Goal: Communication & Community: Answer question/provide support

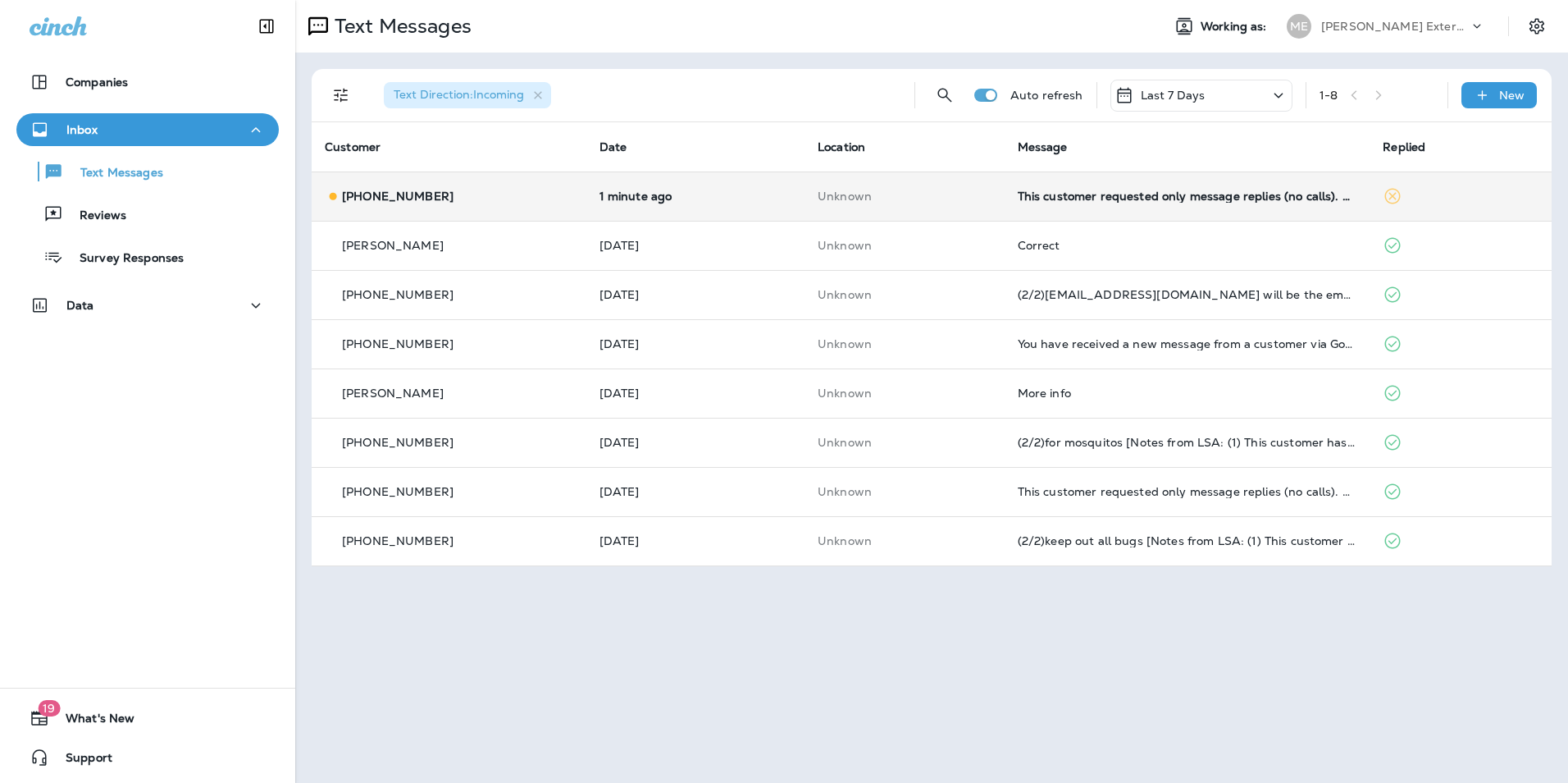
click at [1097, 189] on div "This customer requested only message replies (no calls). Reply here or respond …" at bounding box center [1186, 196] width 339 height 13
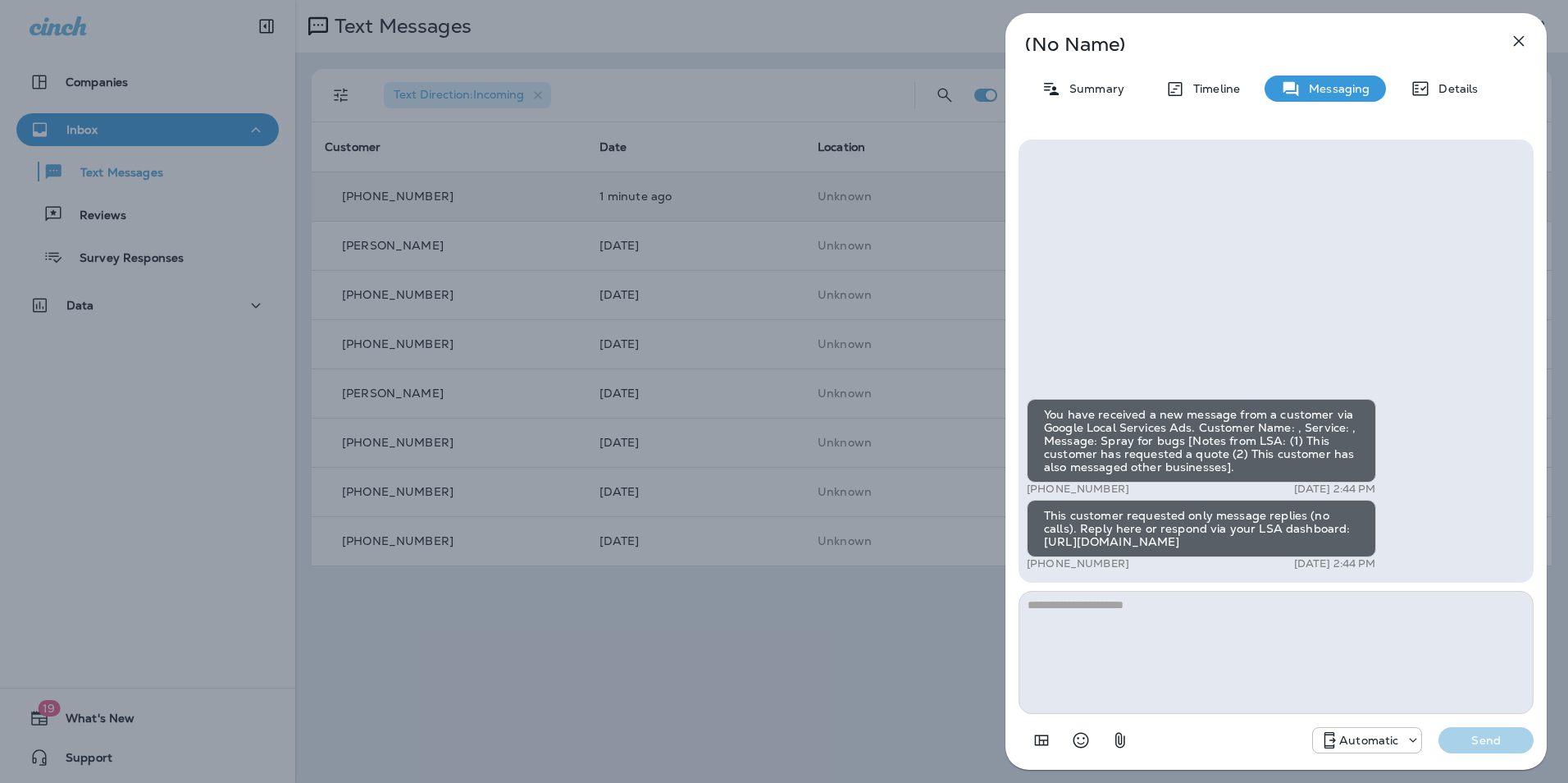
drag, startPoint x: 1132, startPoint y: 558, endPoint x: 1027, endPoint y: 568, distance: 105.5
click at [1027, 568] on div "+1 (458) 213-8210 [DATE] 2:44 PM" at bounding box center [1201, 564] width 349 height 13
copy p "[PHONE_NUMBER]"
click at [1531, 32] on button "button" at bounding box center [1519, 41] width 33 height 33
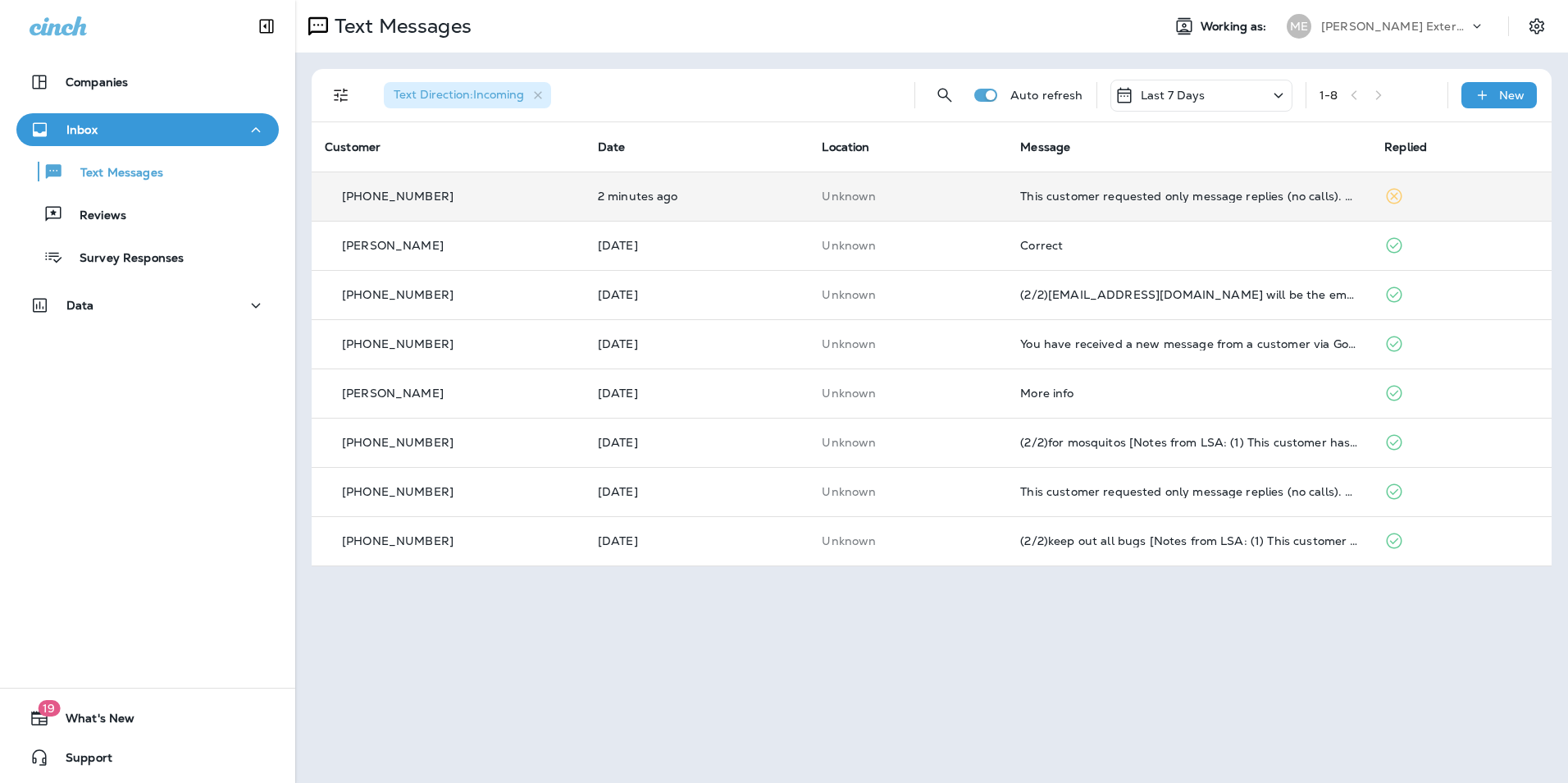
click at [972, 186] on td "Unknown" at bounding box center [907, 196] width 198 height 49
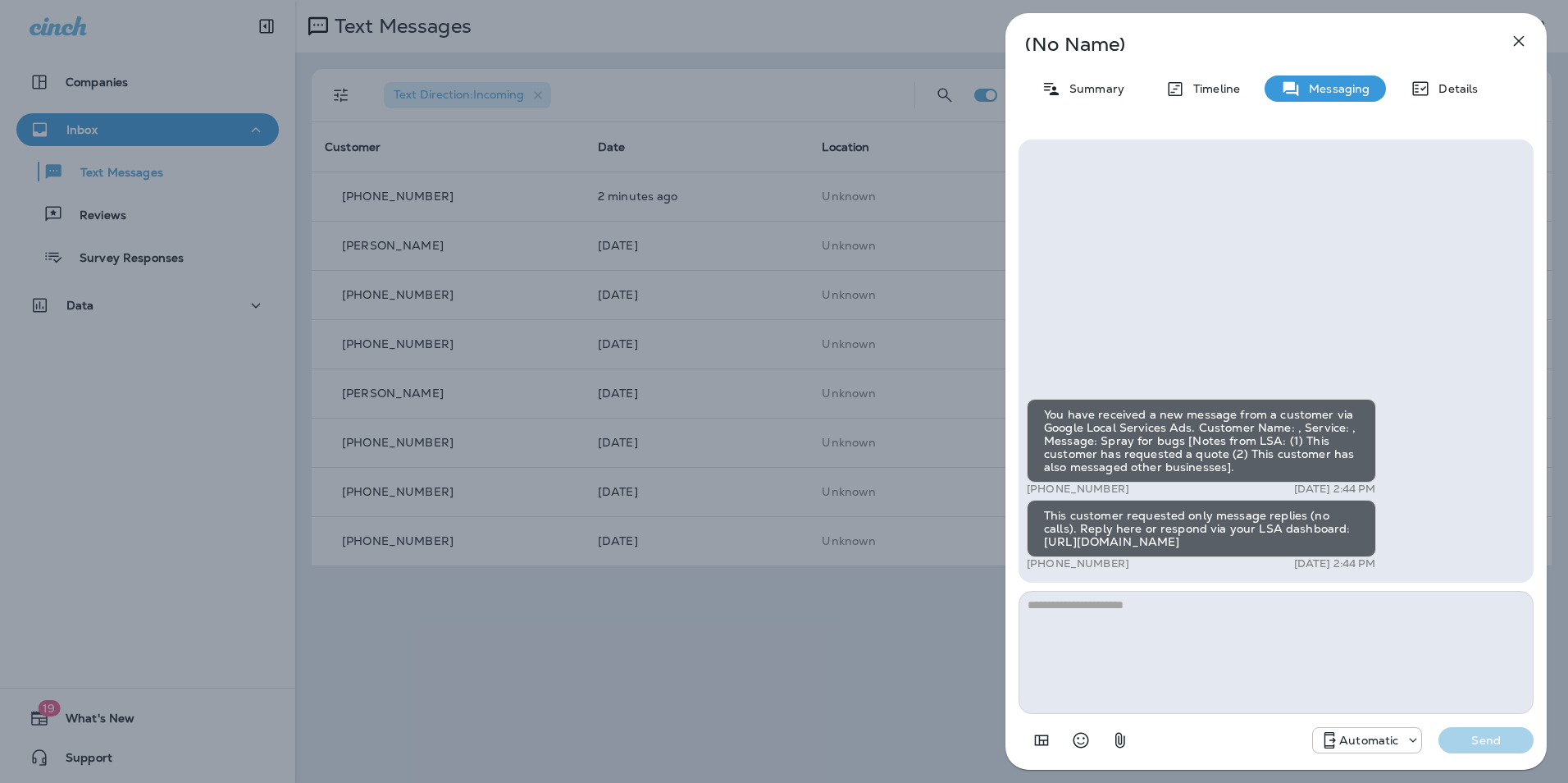
click at [1454, 75] on div "Details" at bounding box center [1444, 88] width 100 height 26
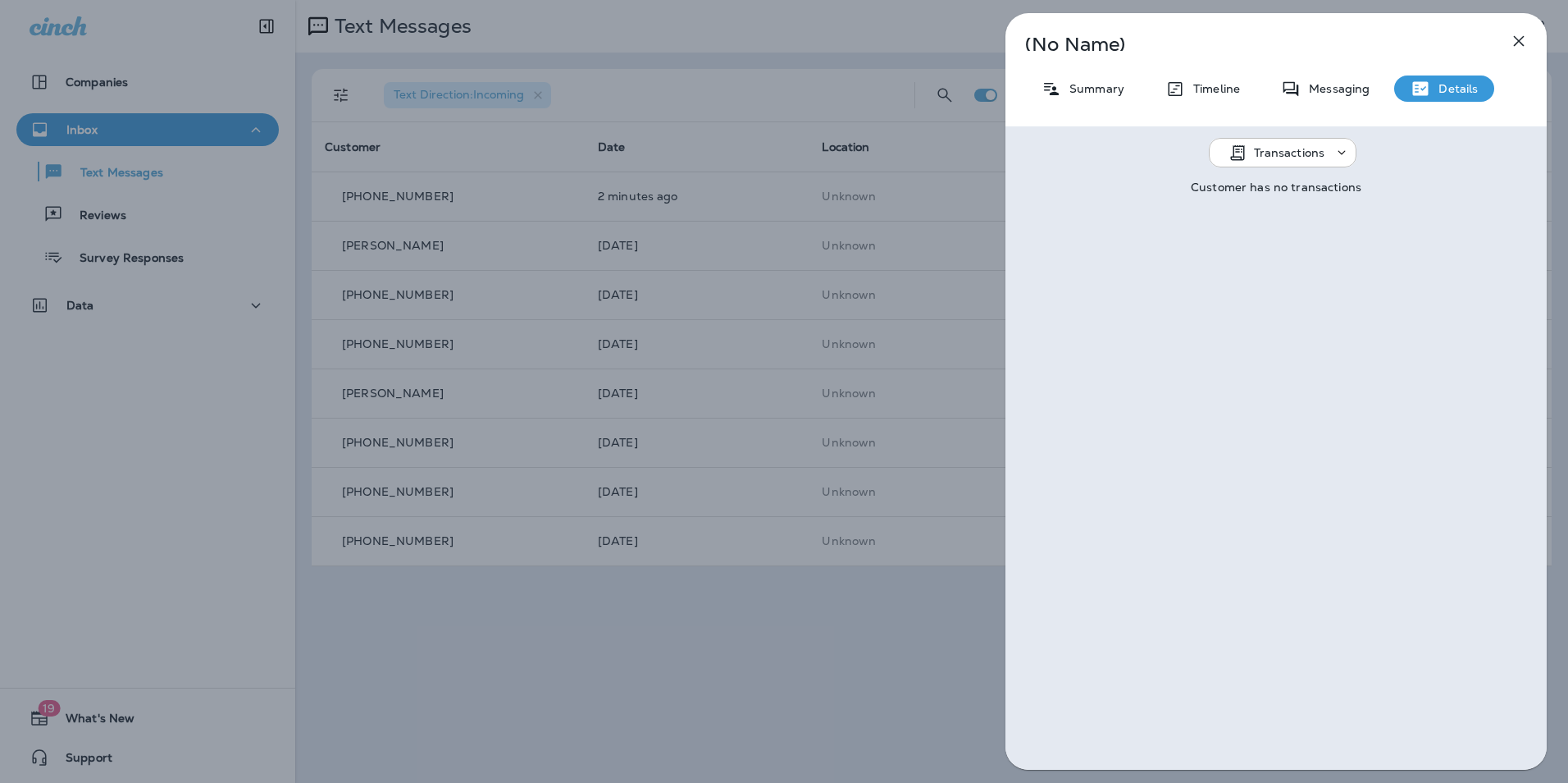
click at [1383, 85] on div "Messaging" at bounding box center [1325, 88] width 122 height 26
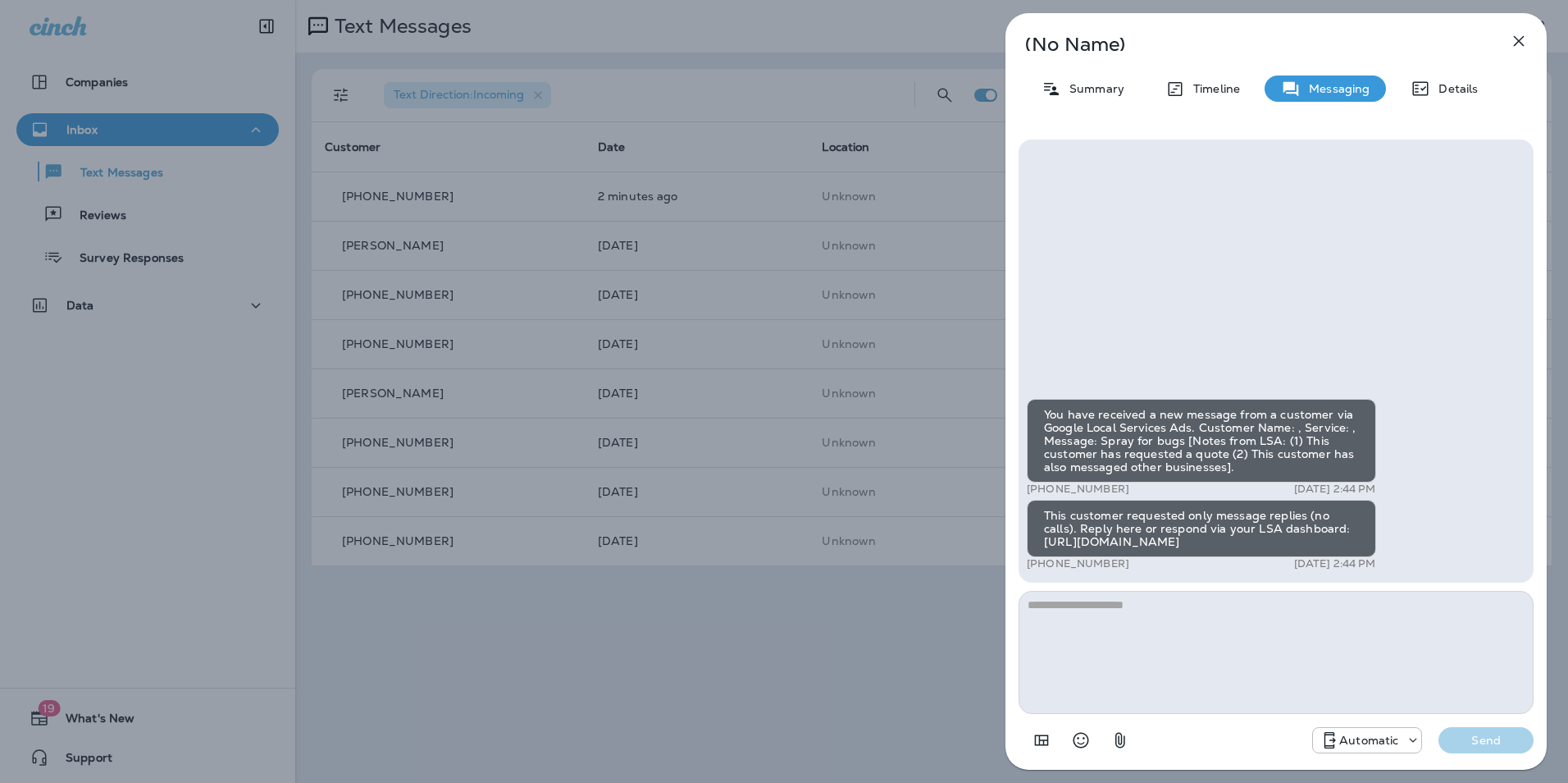
click at [1235, 103] on div "(No Name) Summary Timeline Messaging Details You have received a new message fr…" at bounding box center [1275, 391] width 541 height 757
click at [1226, 88] on p "Timeline" at bounding box center [1213, 88] width 55 height 13
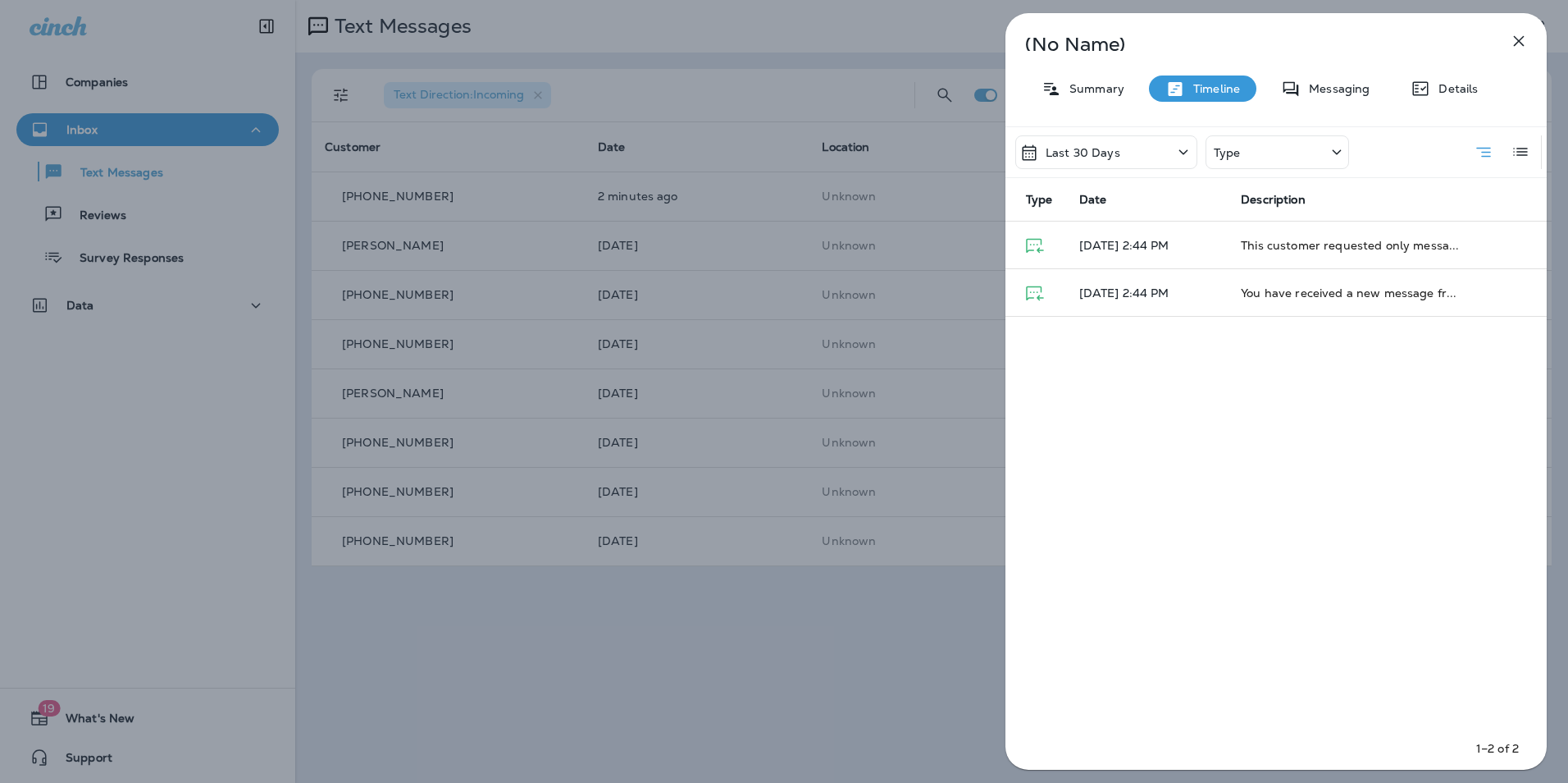
click at [1116, 103] on div "(No Name) Summary Timeline Messaging Details Last 30 Days Type Type Date Descri…" at bounding box center [1275, 391] width 541 height 757
click at [1102, 90] on p "Summary" at bounding box center [1092, 88] width 63 height 13
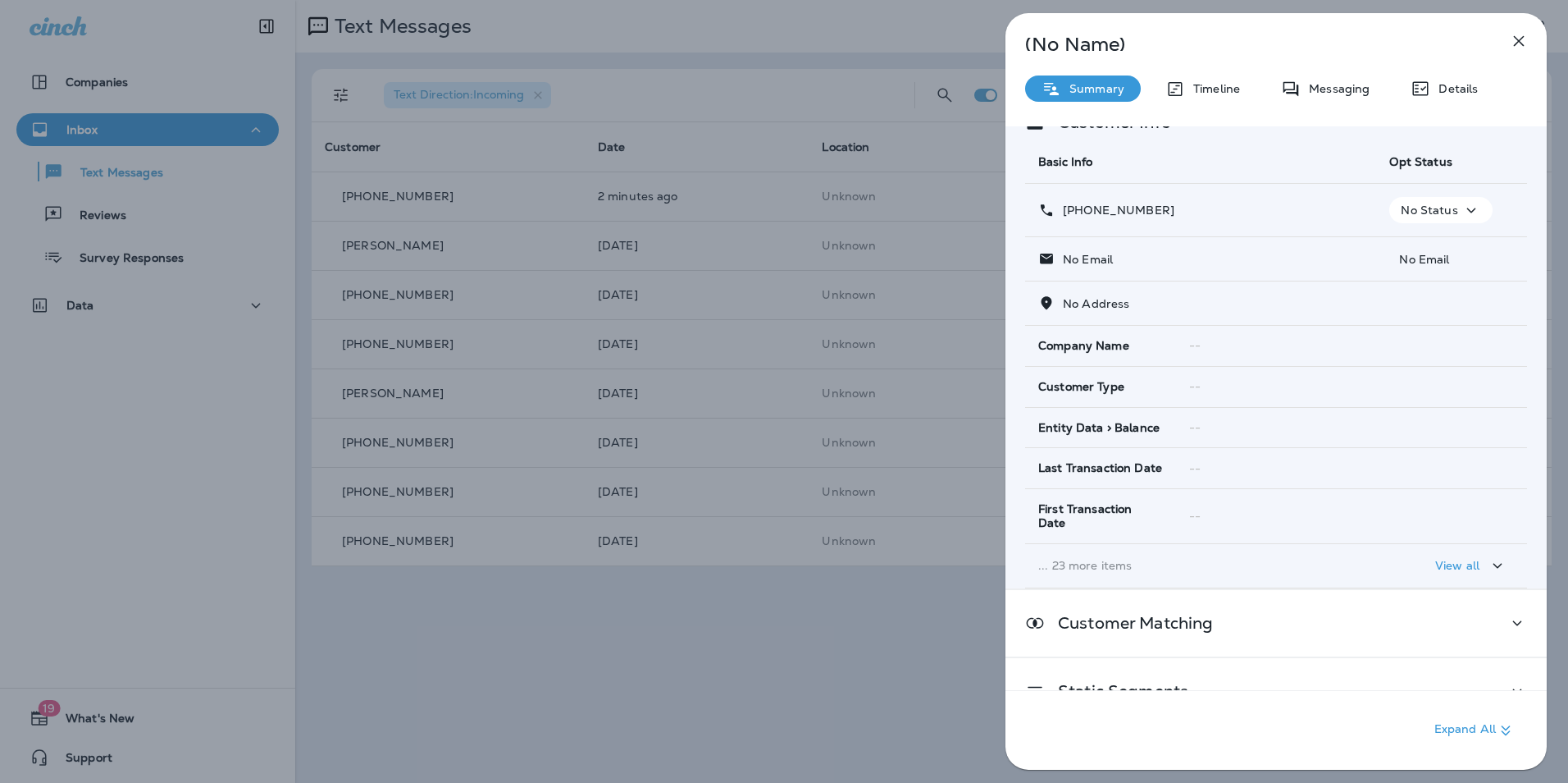
scroll to position [60, 0]
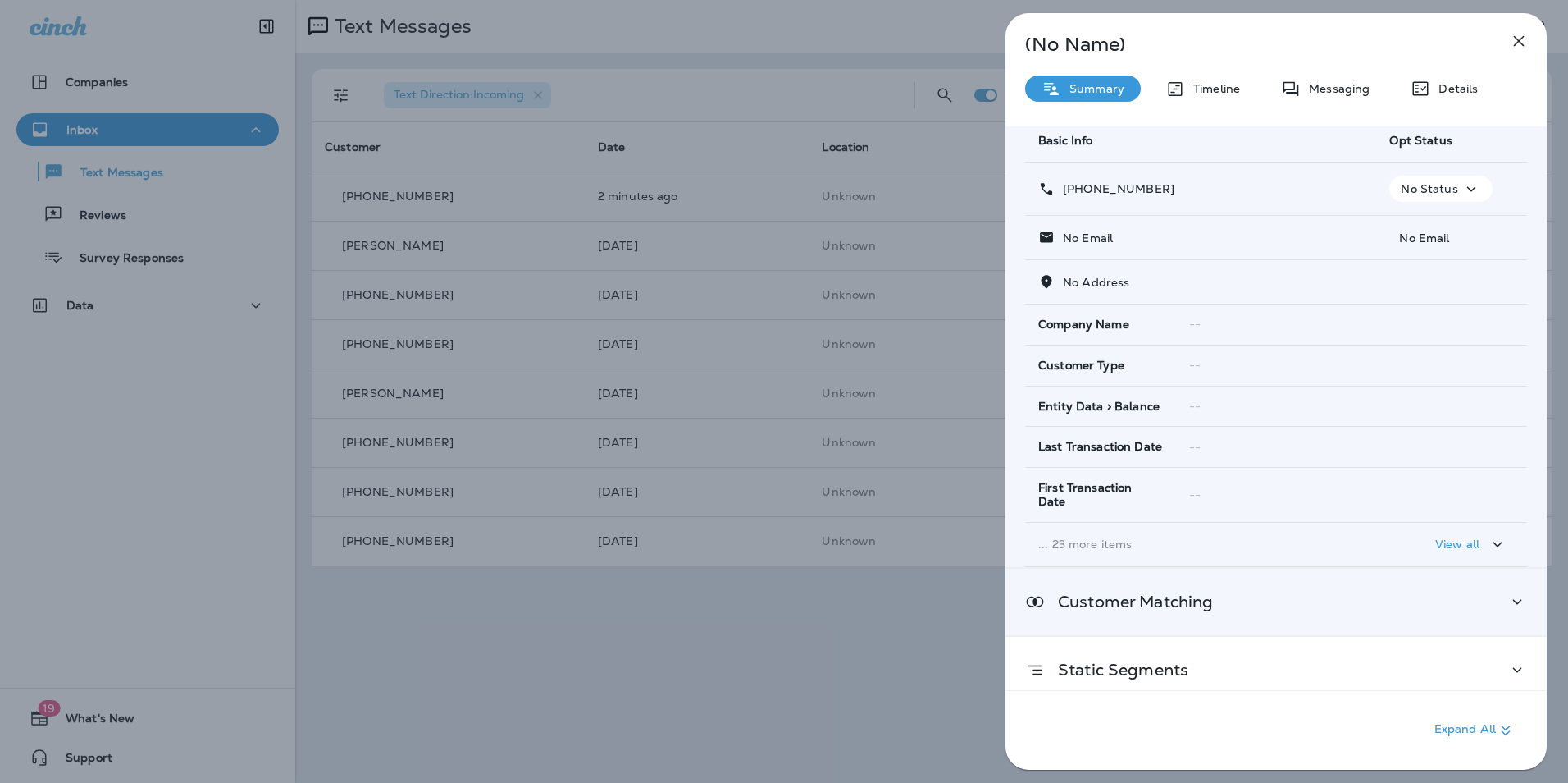
click at [1183, 607] on div "Customer Matching" at bounding box center [1275, 601] width 541 height 66
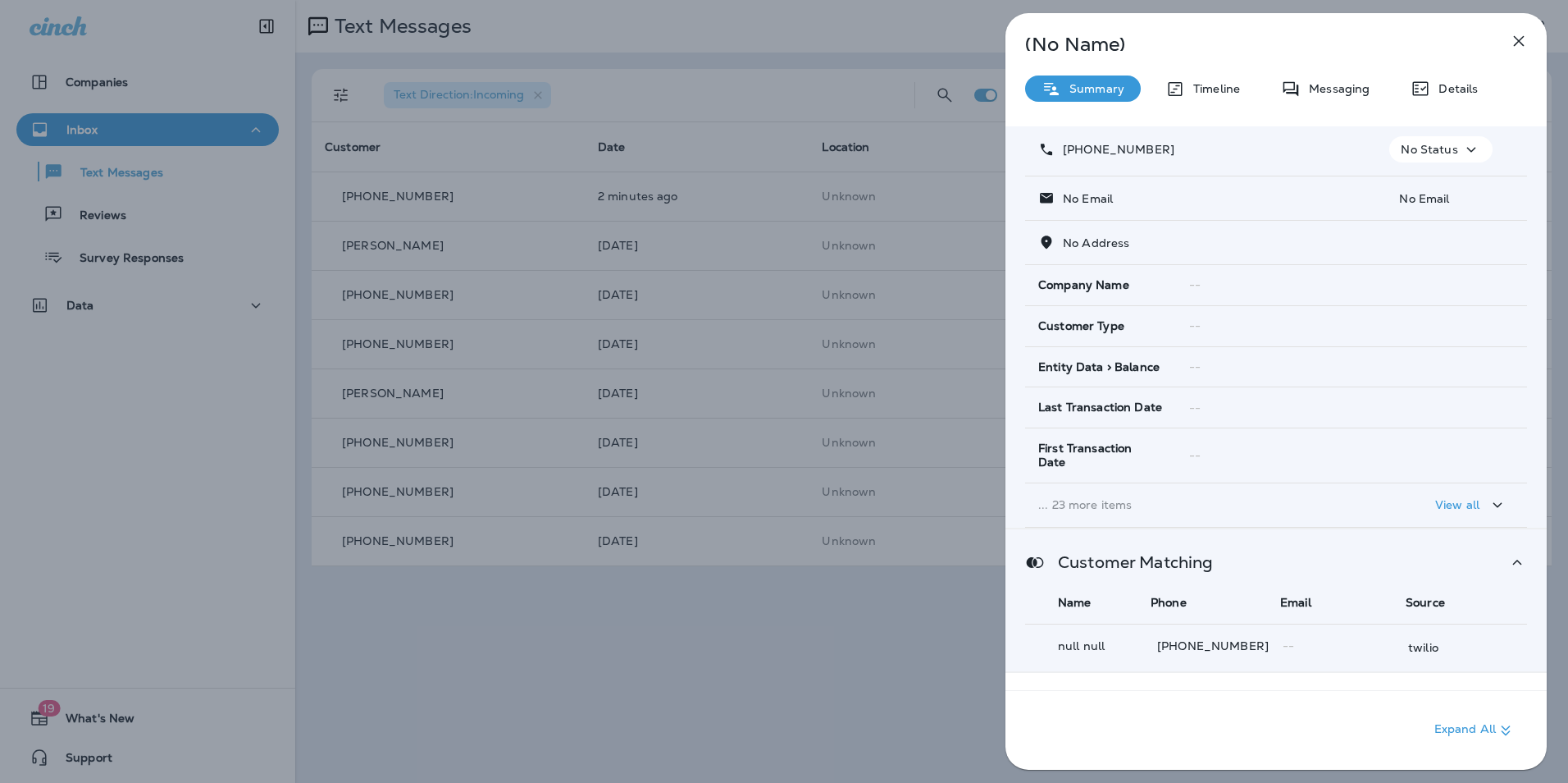
scroll to position [136, 0]
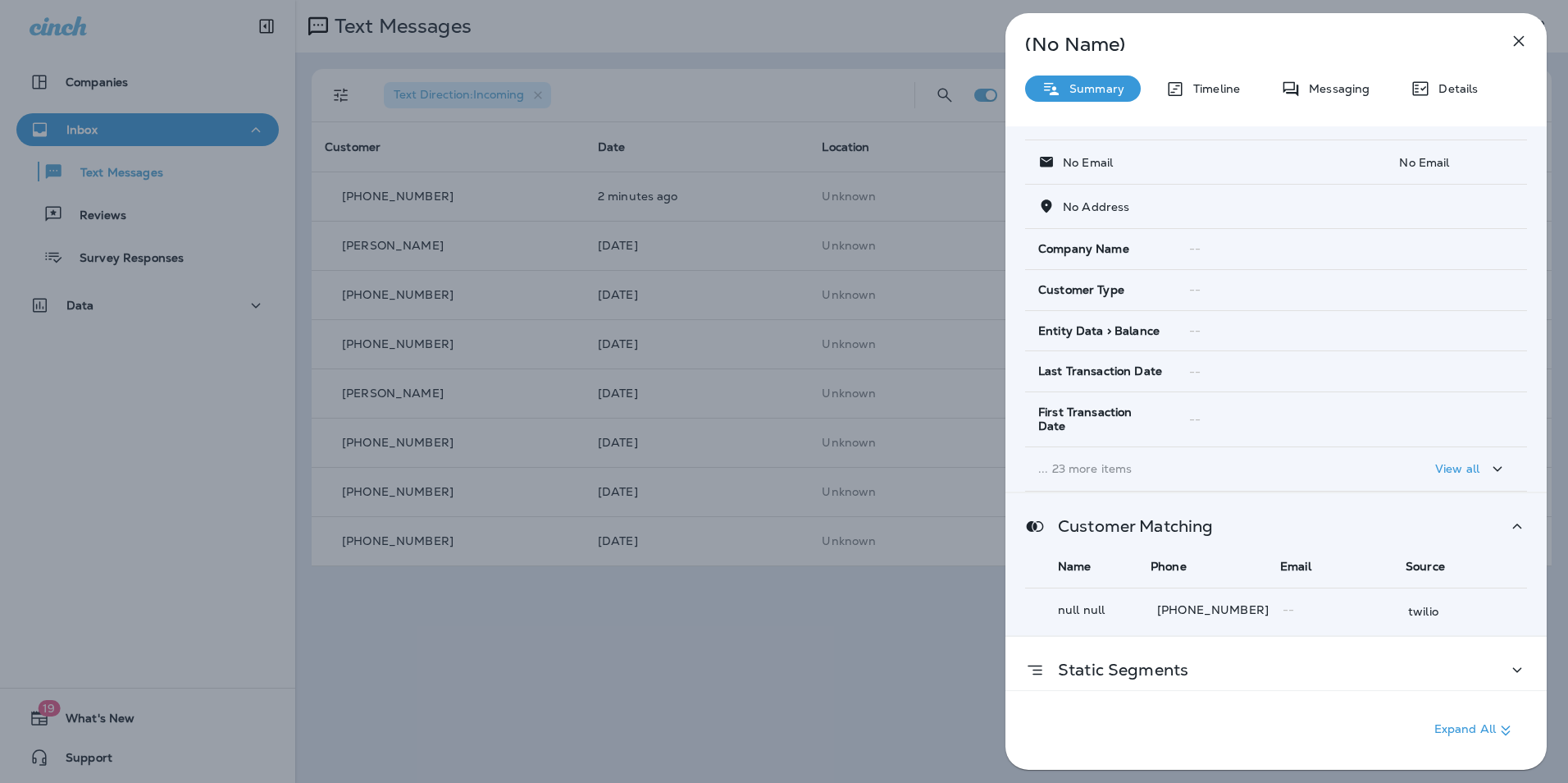
click at [1527, 45] on icon "button" at bounding box center [1519, 41] width 20 height 20
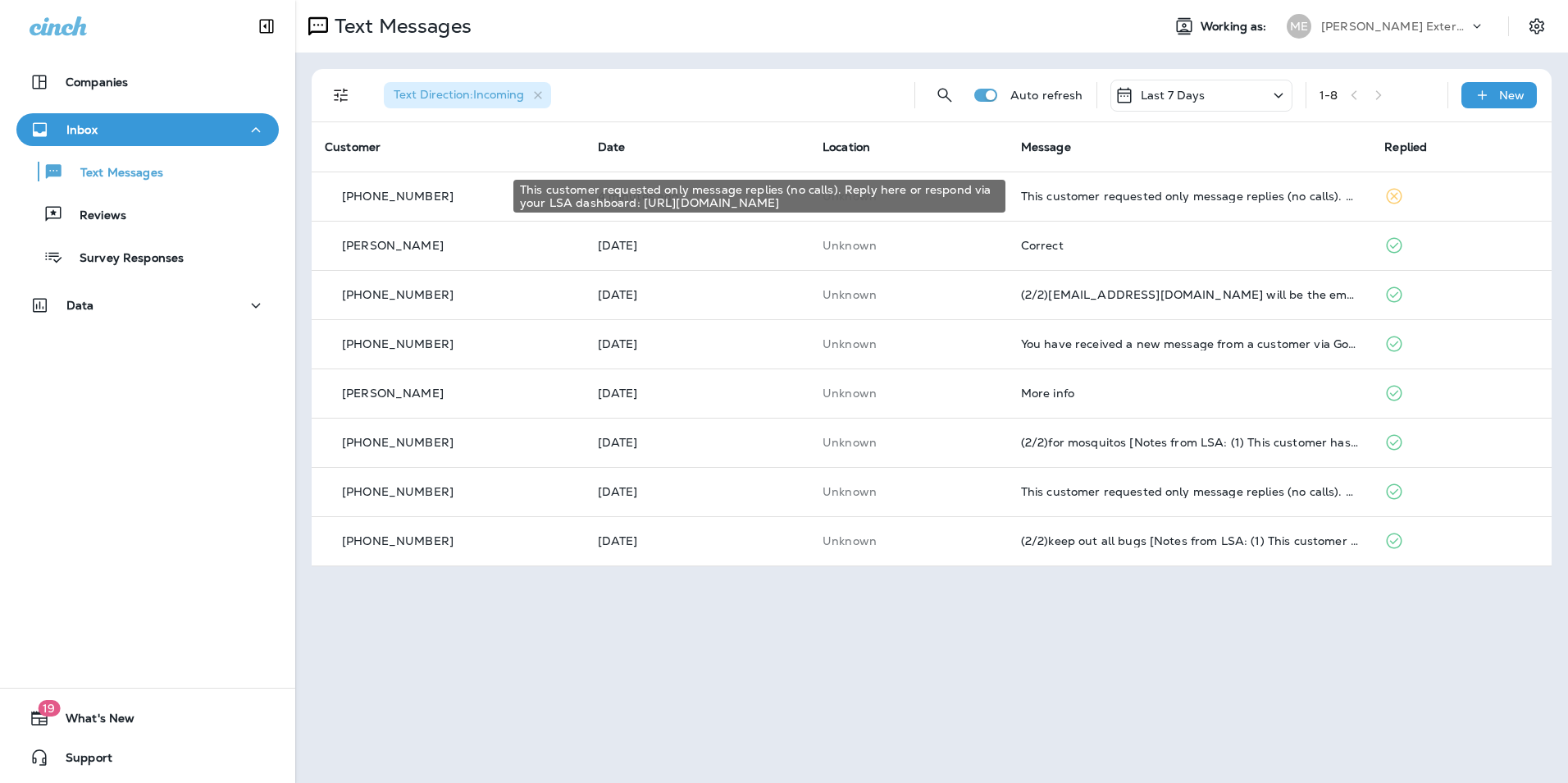
click at [1202, 195] on div "This customer requested only message replies (no calls). Reply here or respond …" at bounding box center [1190, 196] width 338 height 13
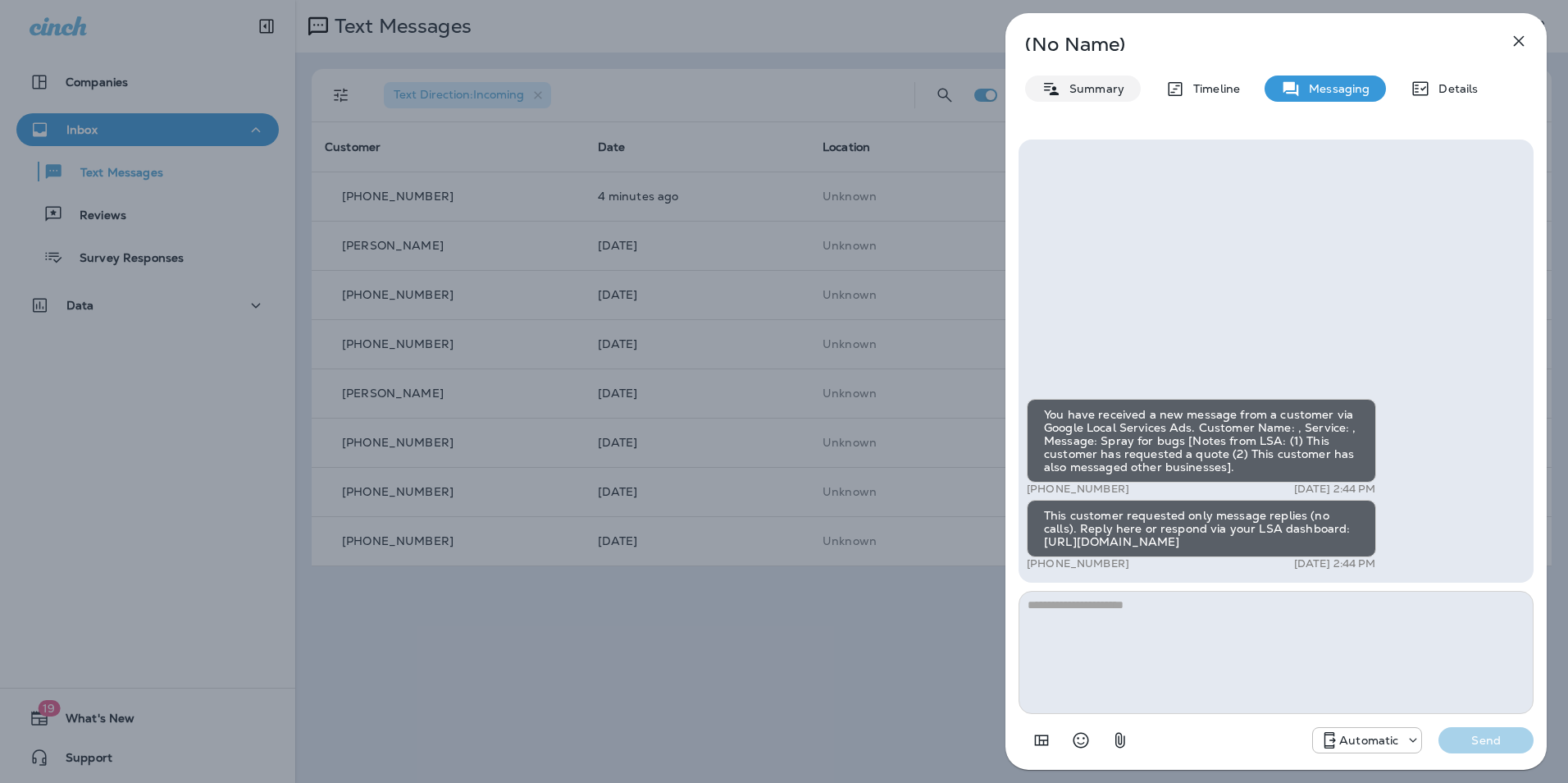
click at [1084, 96] on div "Summary" at bounding box center [1083, 88] width 115 height 26
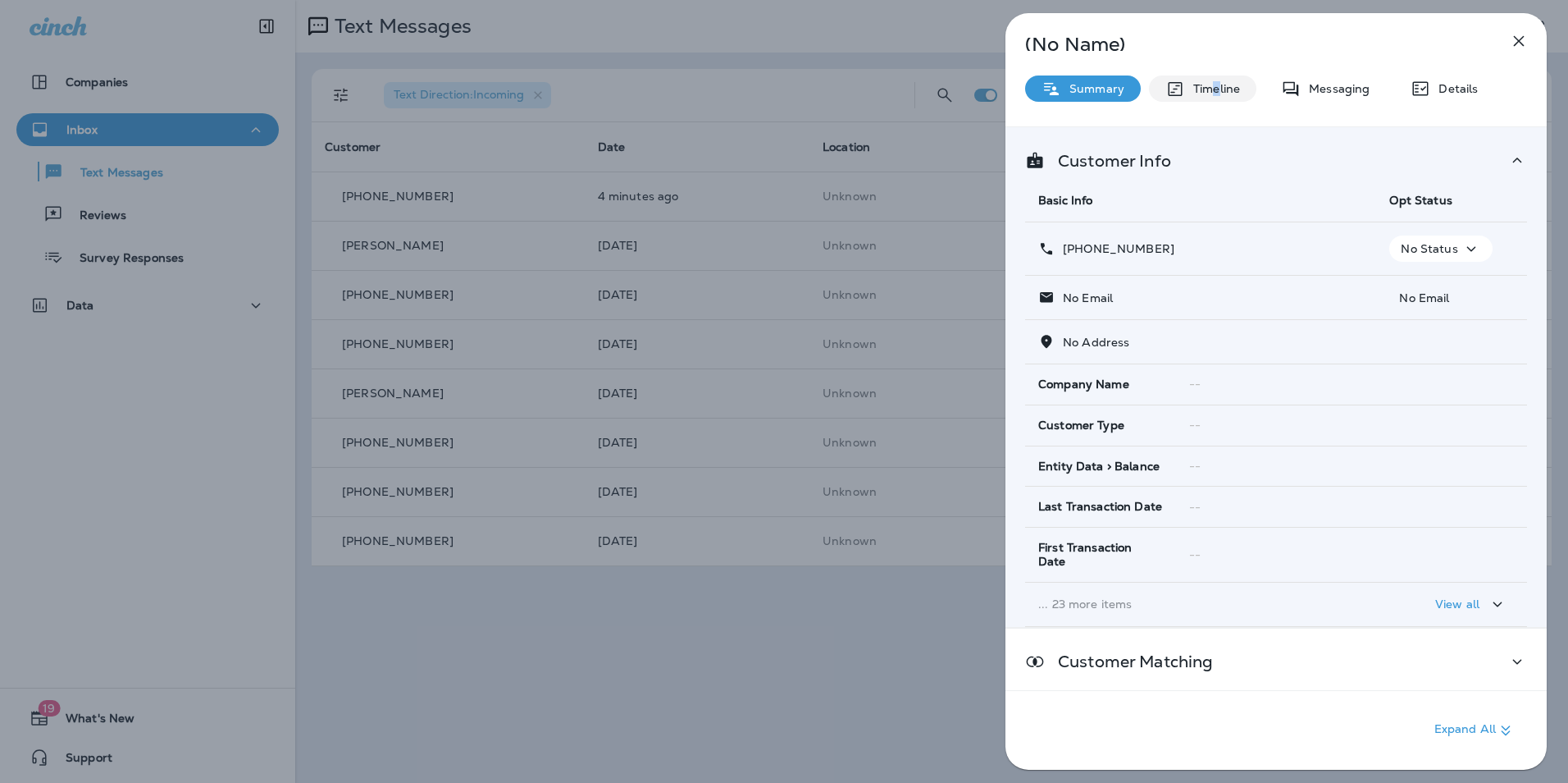
click at [1216, 77] on div "Timeline" at bounding box center [1203, 88] width 107 height 26
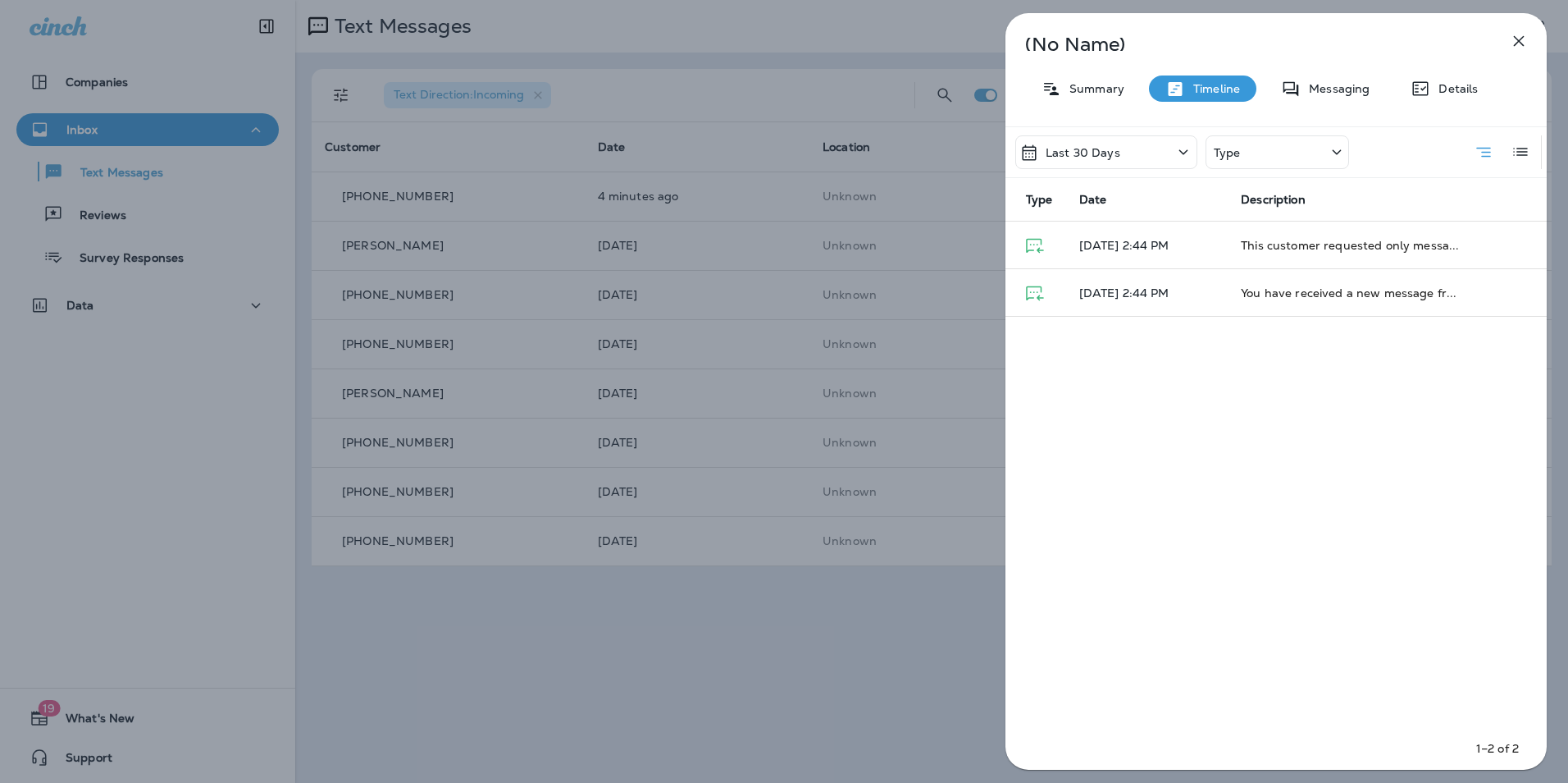
drag, startPoint x: 1216, startPoint y: 77, endPoint x: 1141, endPoint y: 93, distance: 76.7
click at [1141, 93] on div "Summary Timeline Messaging Details" at bounding box center [1275, 88] width 541 height 26
click at [1123, 93] on p "Summary" at bounding box center [1092, 88] width 63 height 13
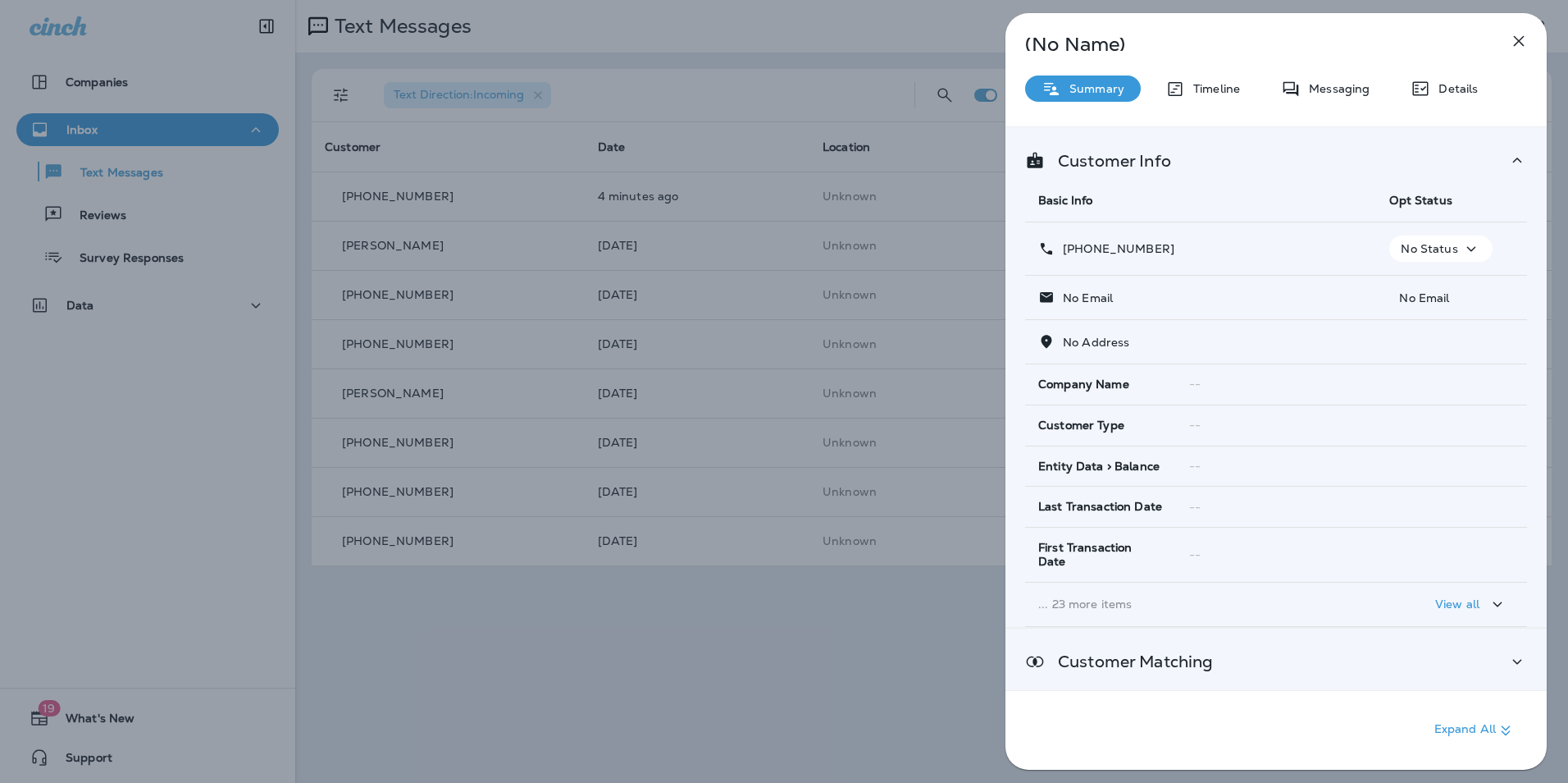
click at [1102, 655] on p "Customer Matching" at bounding box center [1128, 661] width 168 height 13
click at [1468, 89] on p "Details" at bounding box center [1453, 88] width 47 height 13
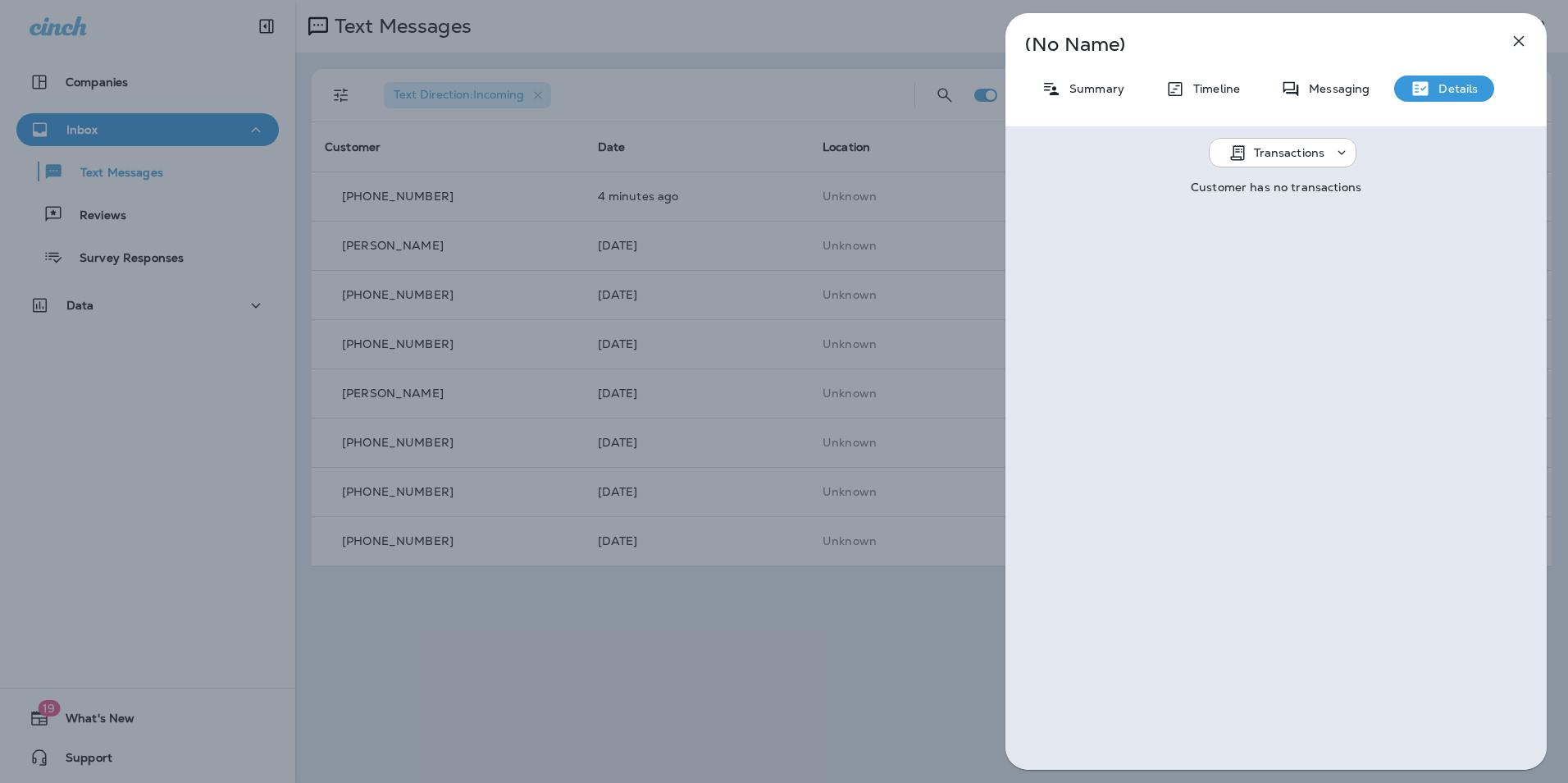
drag, startPoint x: 1496, startPoint y: 55, endPoint x: 1503, endPoint y: 52, distance: 7.6
click at [1498, 56] on div "(No Name) Summary Timeline Messaging Details Transactions Customer has no trans…" at bounding box center [1275, 391] width 541 height 757
click at [1505, 49] on button "button" at bounding box center [1519, 41] width 33 height 33
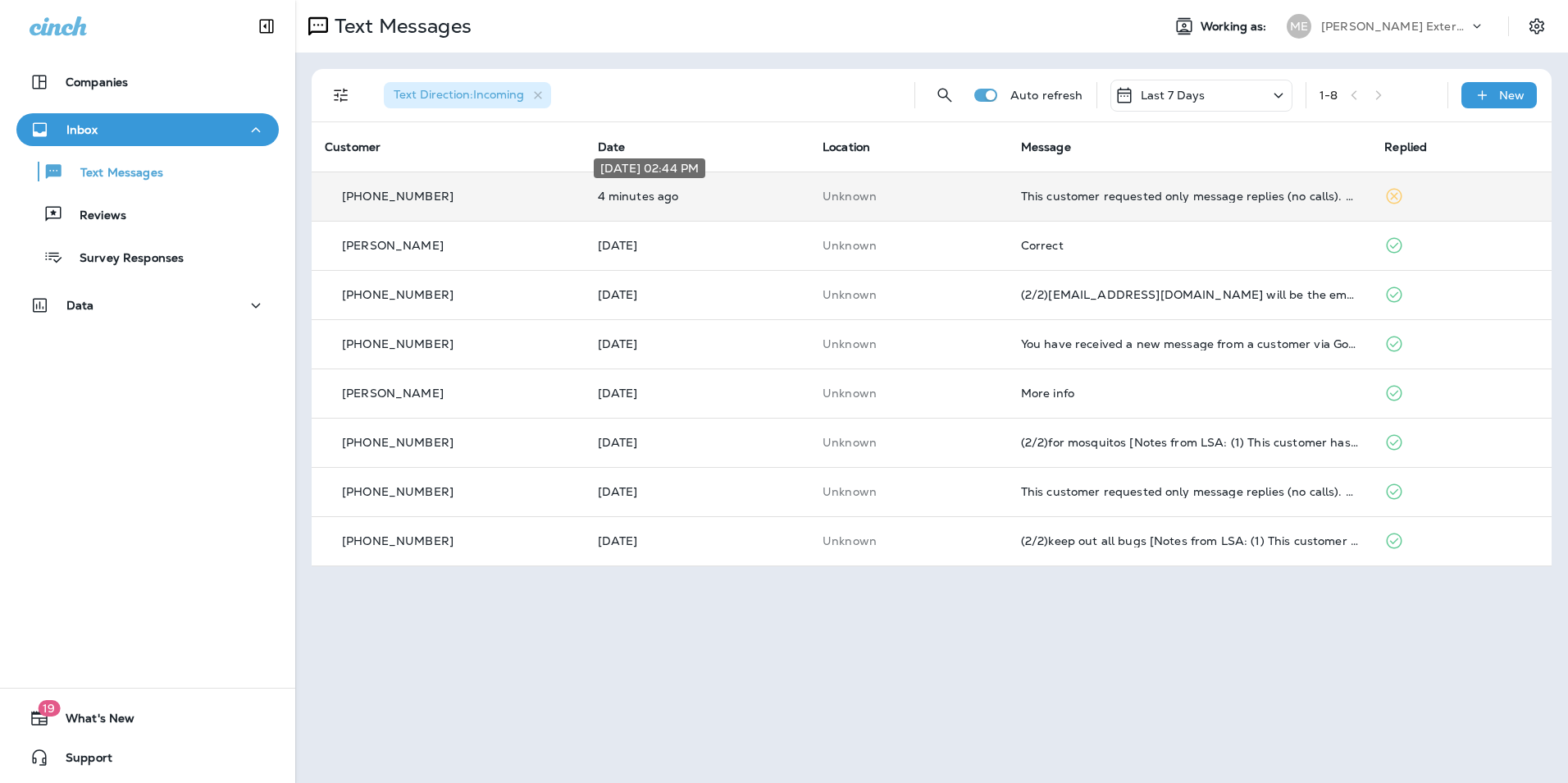
click at [662, 195] on p "4 minutes ago" at bounding box center [697, 196] width 198 height 13
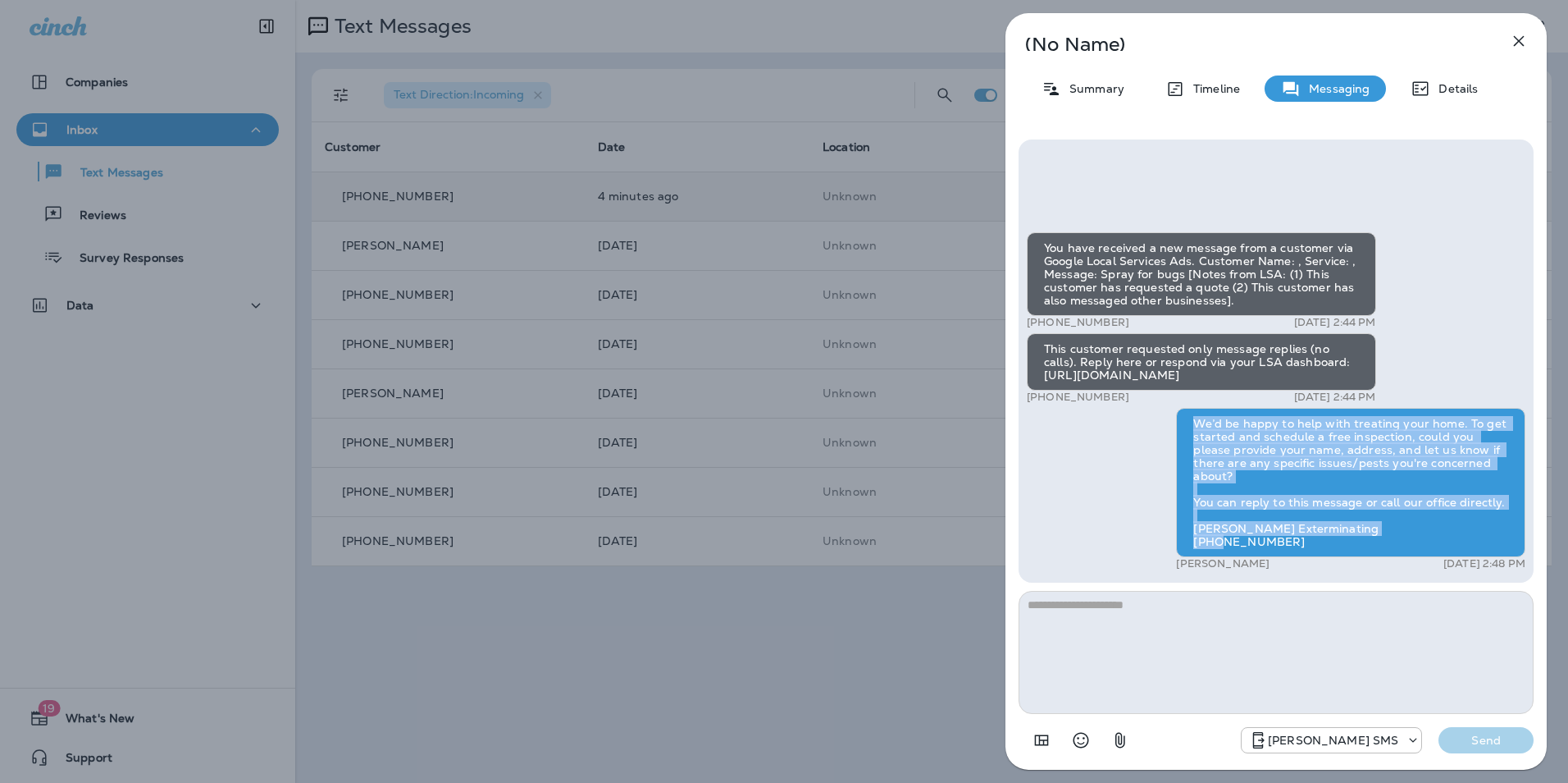
drag, startPoint x: 1309, startPoint y: 552, endPoint x: 1191, endPoint y: 419, distance: 177.8
click at [1191, 419] on div "We’d be happy to help with treating your home. To get started and schedule a fr…" at bounding box center [1351, 482] width 349 height 149
drag, startPoint x: 1191, startPoint y: 419, endPoint x: 1214, endPoint y: 429, distance: 25.1
copy div "We’d be happy to help with treating your home. To get started and schedule a fr…"
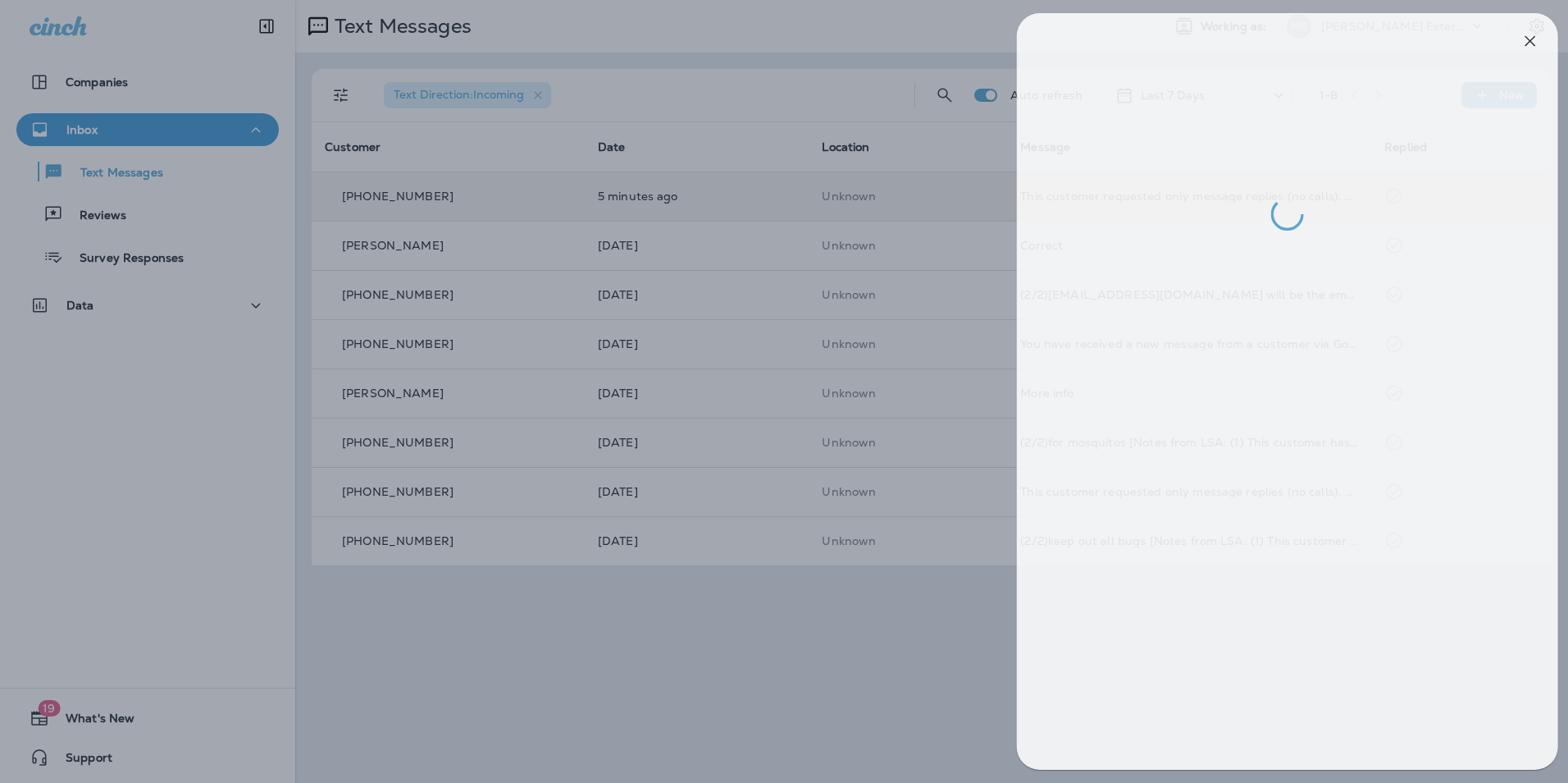
drag, startPoint x: 664, startPoint y: 713, endPoint x: 1521, endPoint y: 38, distance: 1090.9
click at [665, 711] on div at bounding box center [795, 391] width 1568 height 783
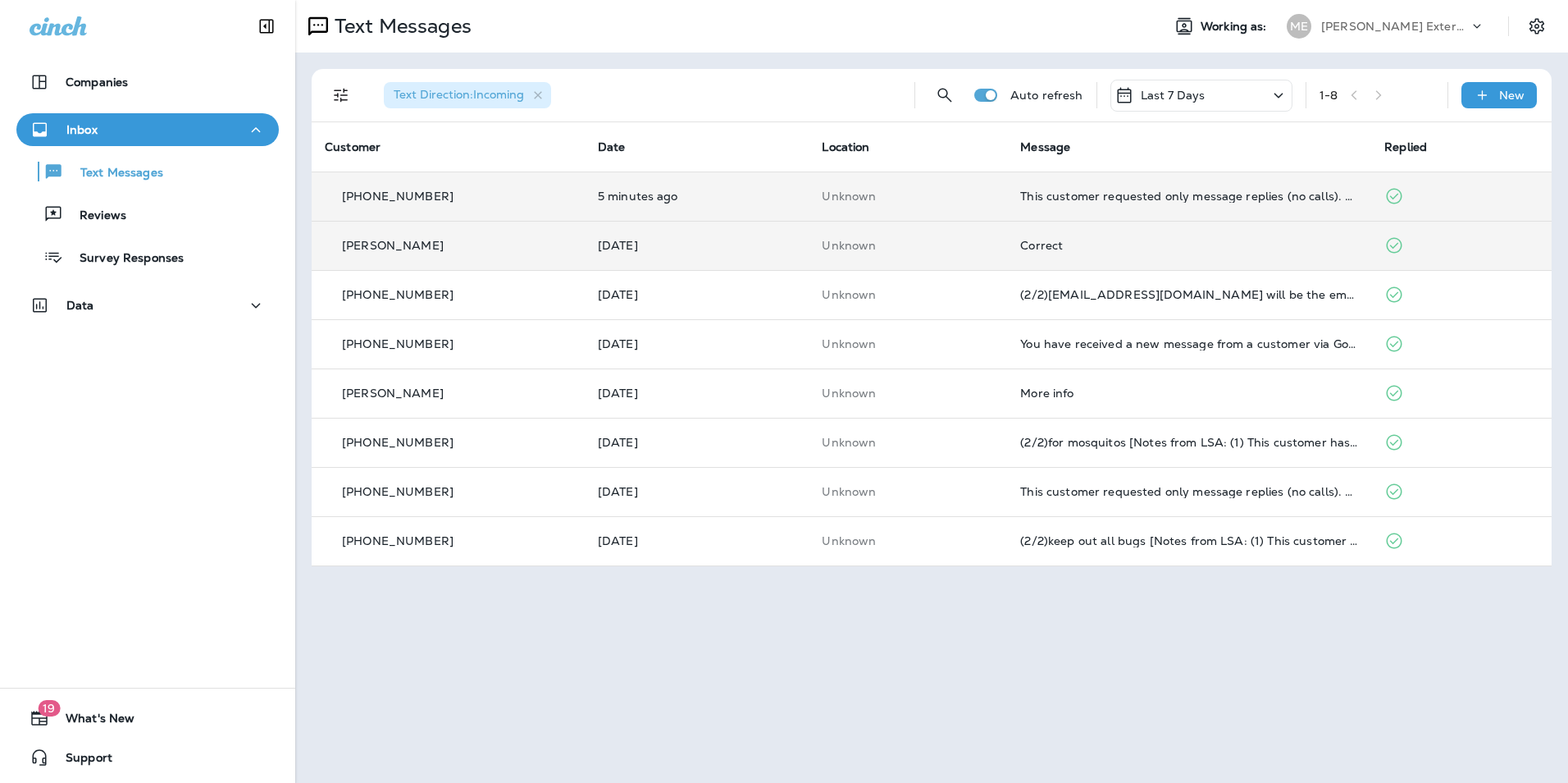
click at [1122, 248] on div "Correct" at bounding box center [1189, 246] width 338 height 13
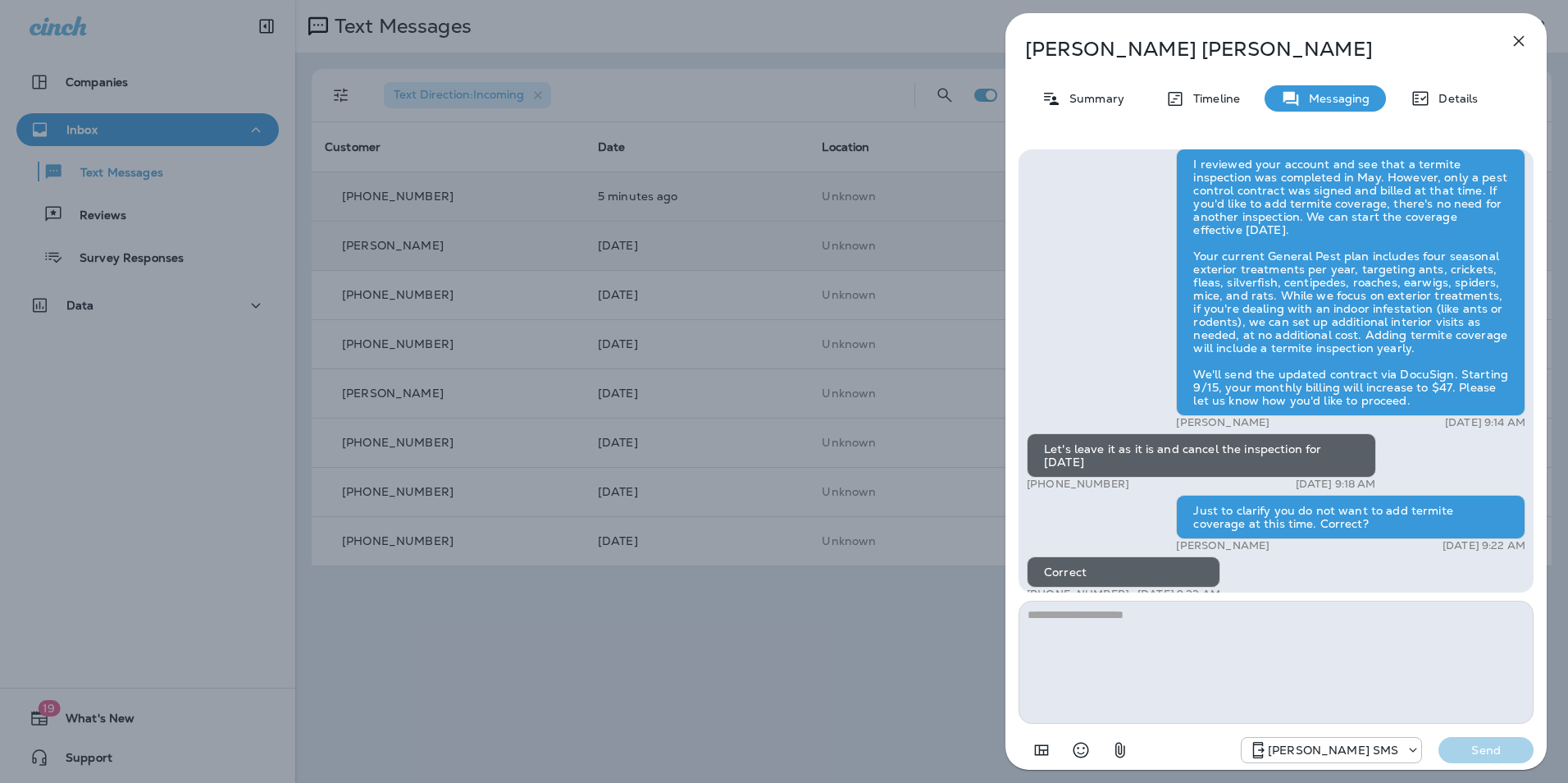
scroll to position [-164, 0]
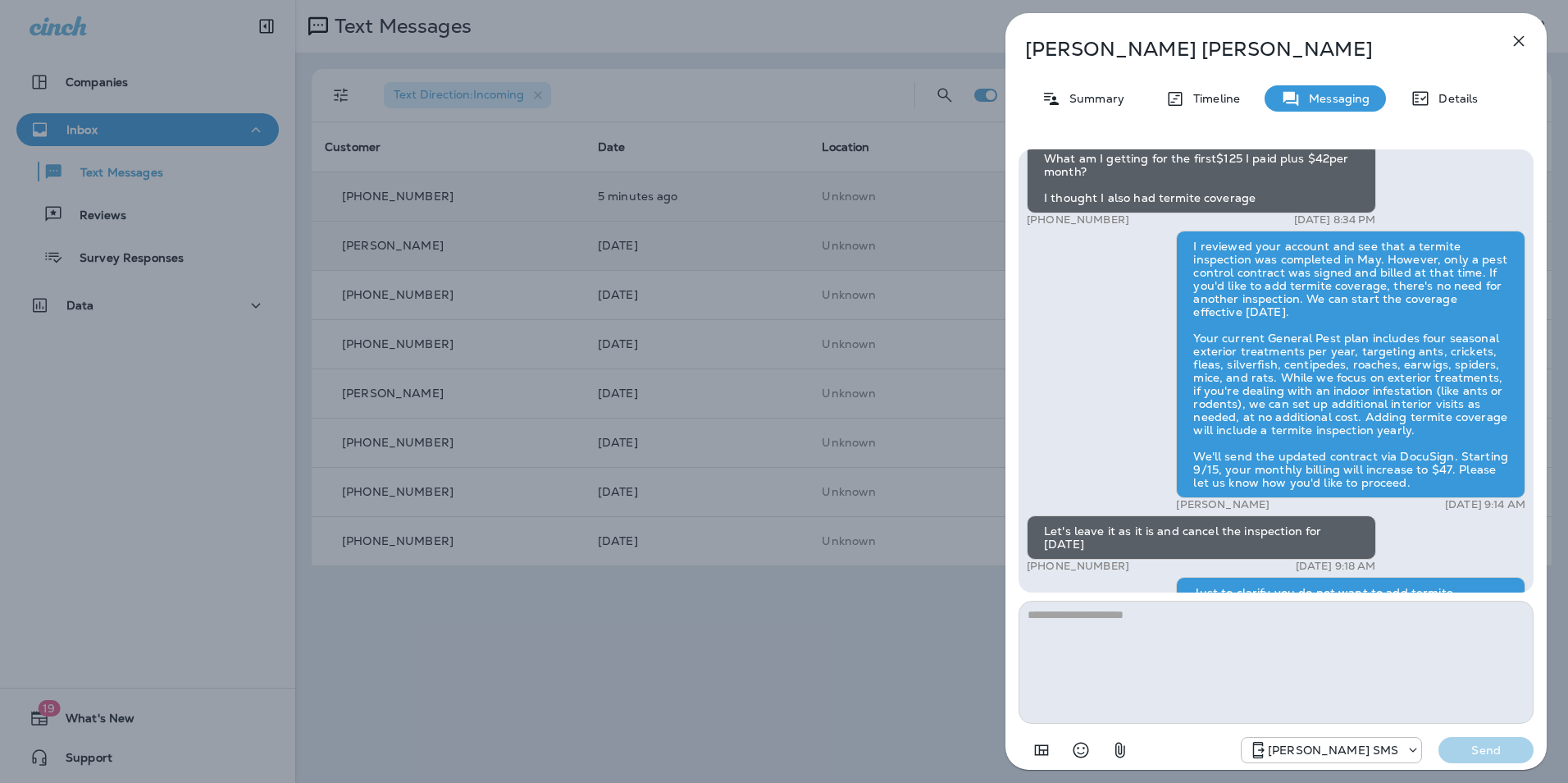
drag, startPoint x: 1408, startPoint y: 477, endPoint x: 1193, endPoint y: 247, distance: 314.8
click at [1193, 247] on div "I reviewed your account and see that a termite inspection was completed in May.…" at bounding box center [1351, 364] width 349 height 267
copy div "I reviewed your account and see that a termite inspection was completed in May.…"
drag, startPoint x: 1067, startPoint y: 81, endPoint x: 1088, endPoint y: 71, distance: 23.3
click at [1067, 81] on div "[PERSON_NAME] Summary Timeline Messaging Details [PERSON_NAME] Ext.: Termite da…" at bounding box center [1275, 396] width 541 height 767
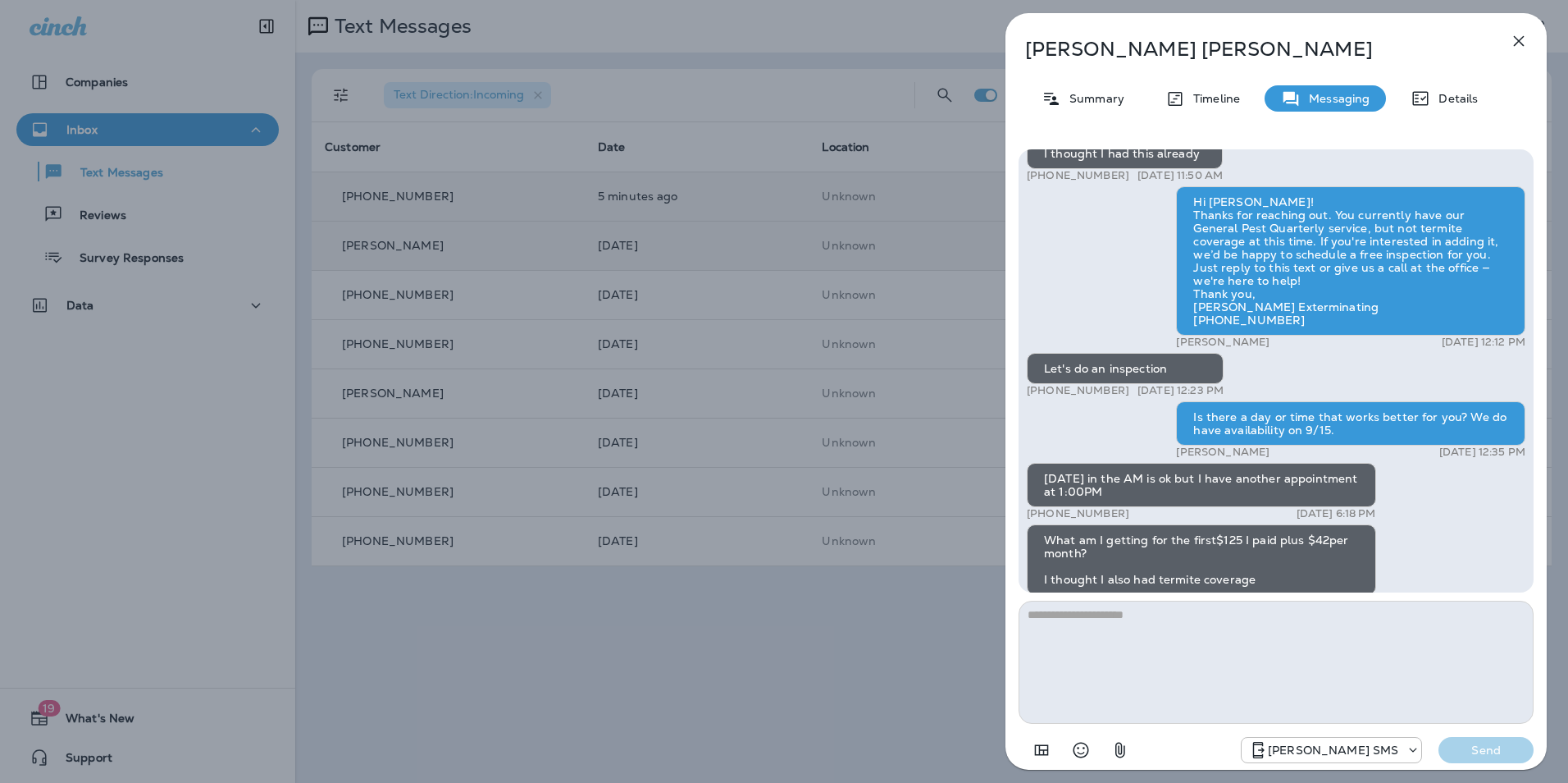
scroll to position [-574, 0]
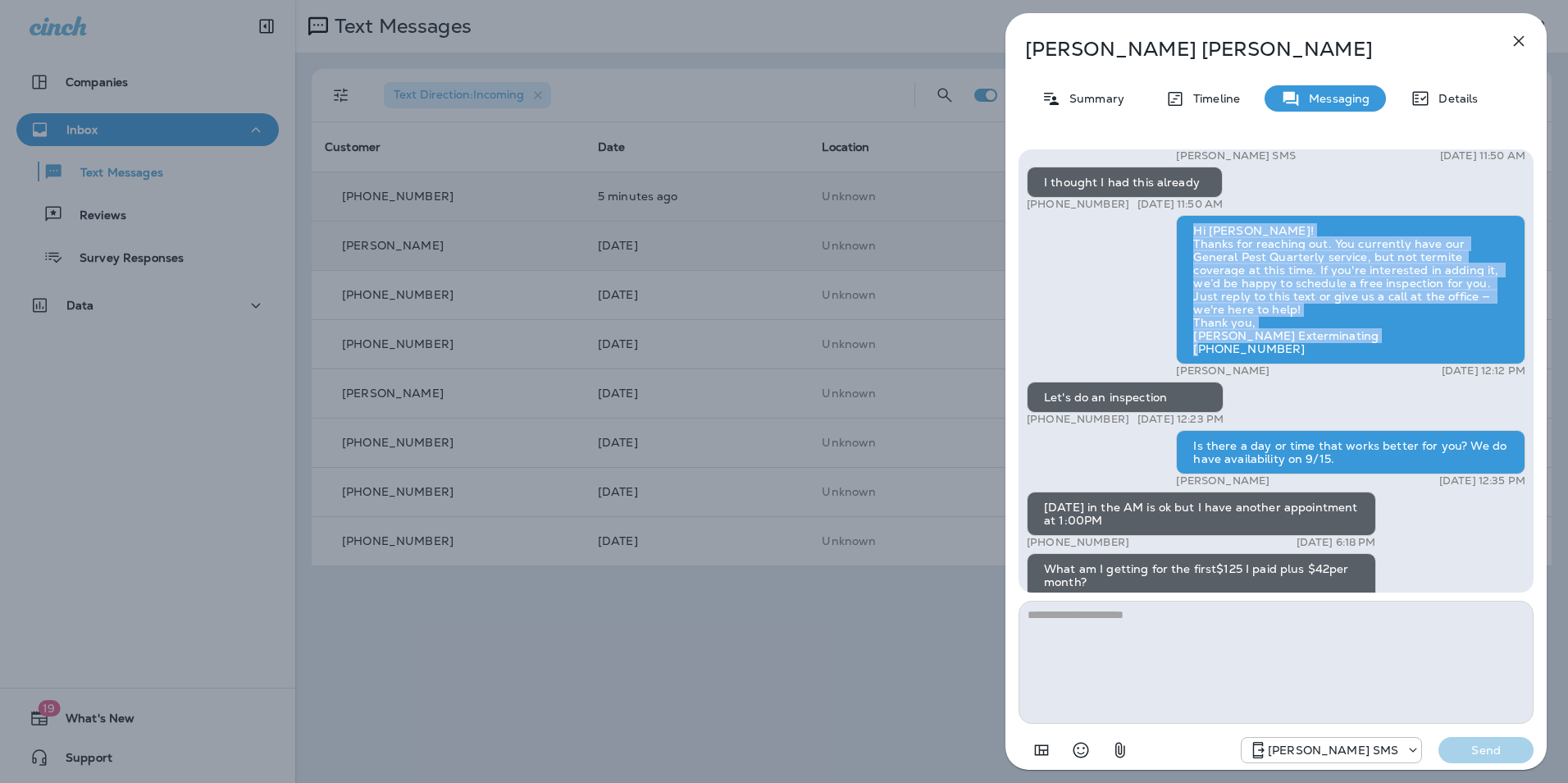
drag, startPoint x: 1323, startPoint y: 344, endPoint x: 1185, endPoint y: 233, distance: 177.1
click at [1185, 233] on div "Hi [PERSON_NAME]! Thanks for reaching out. You currently have our General Pest …" at bounding box center [1351, 289] width 349 height 149
drag, startPoint x: 1185, startPoint y: 233, endPoint x: 1203, endPoint y: 229, distance: 18.4
copy div "Hi [PERSON_NAME]! Thanks for reaching out. You currently have our General Pest …"
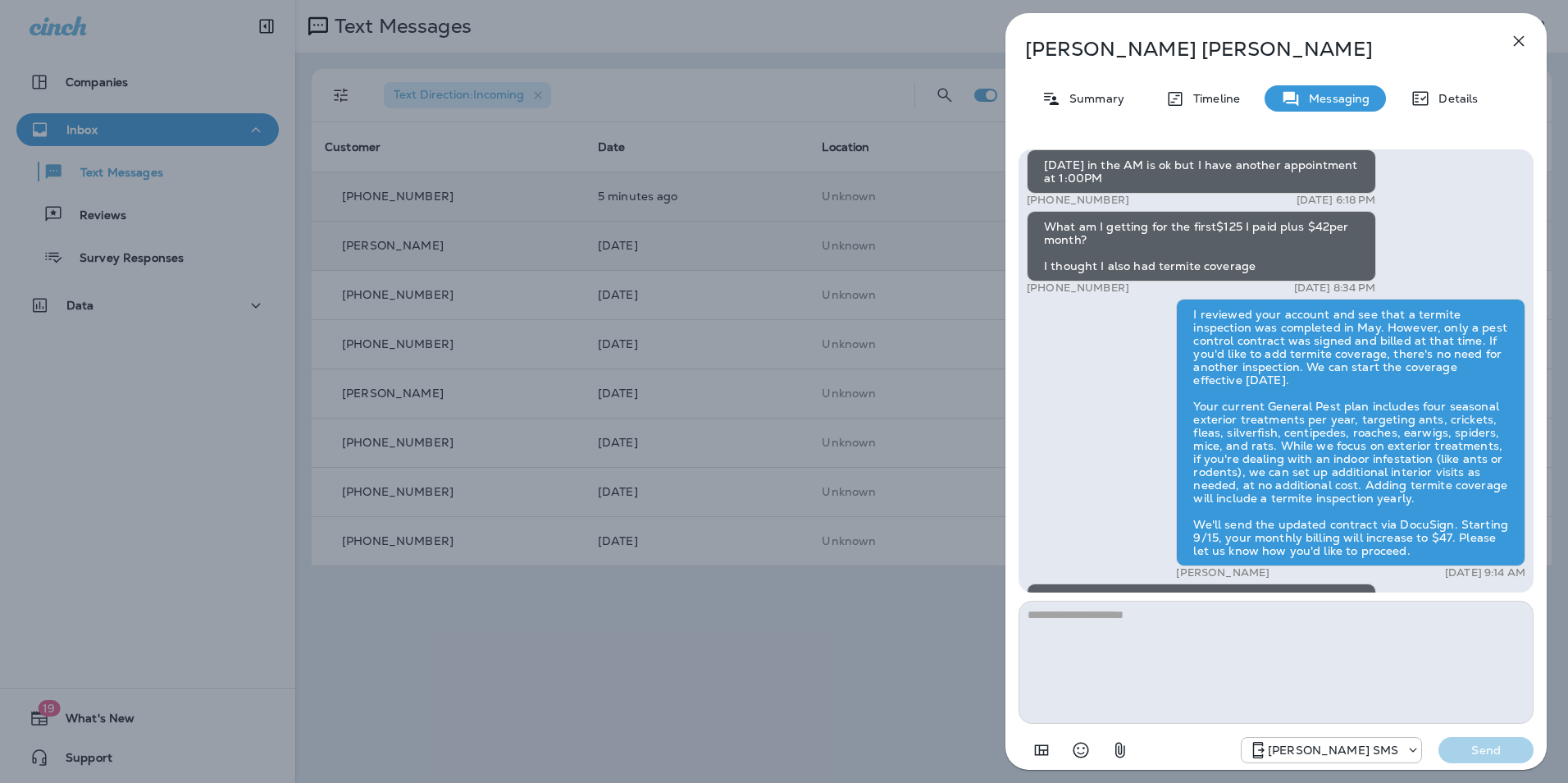
scroll to position [-246, 0]
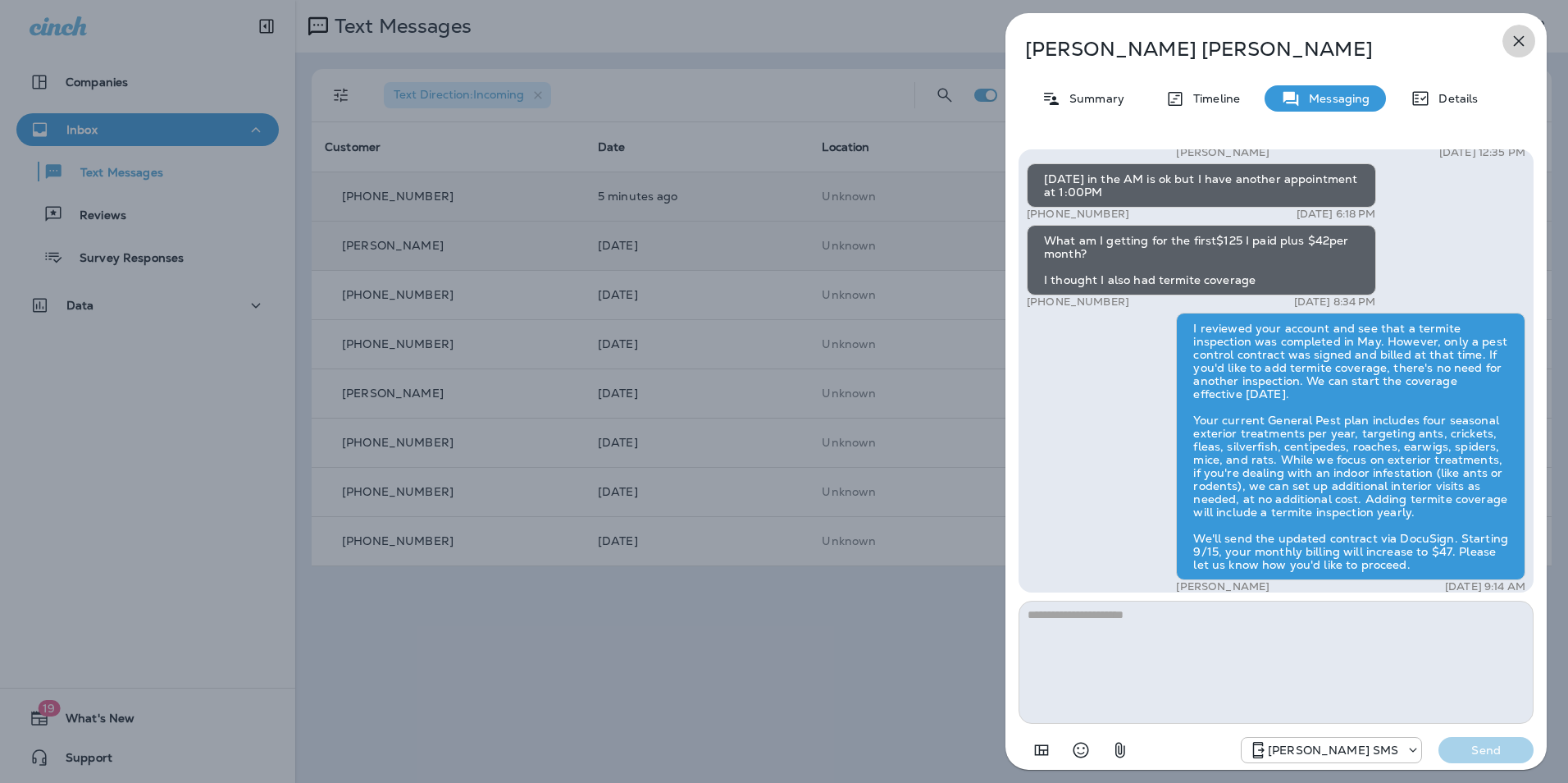
click at [1526, 45] on icon "button" at bounding box center [1519, 41] width 20 height 20
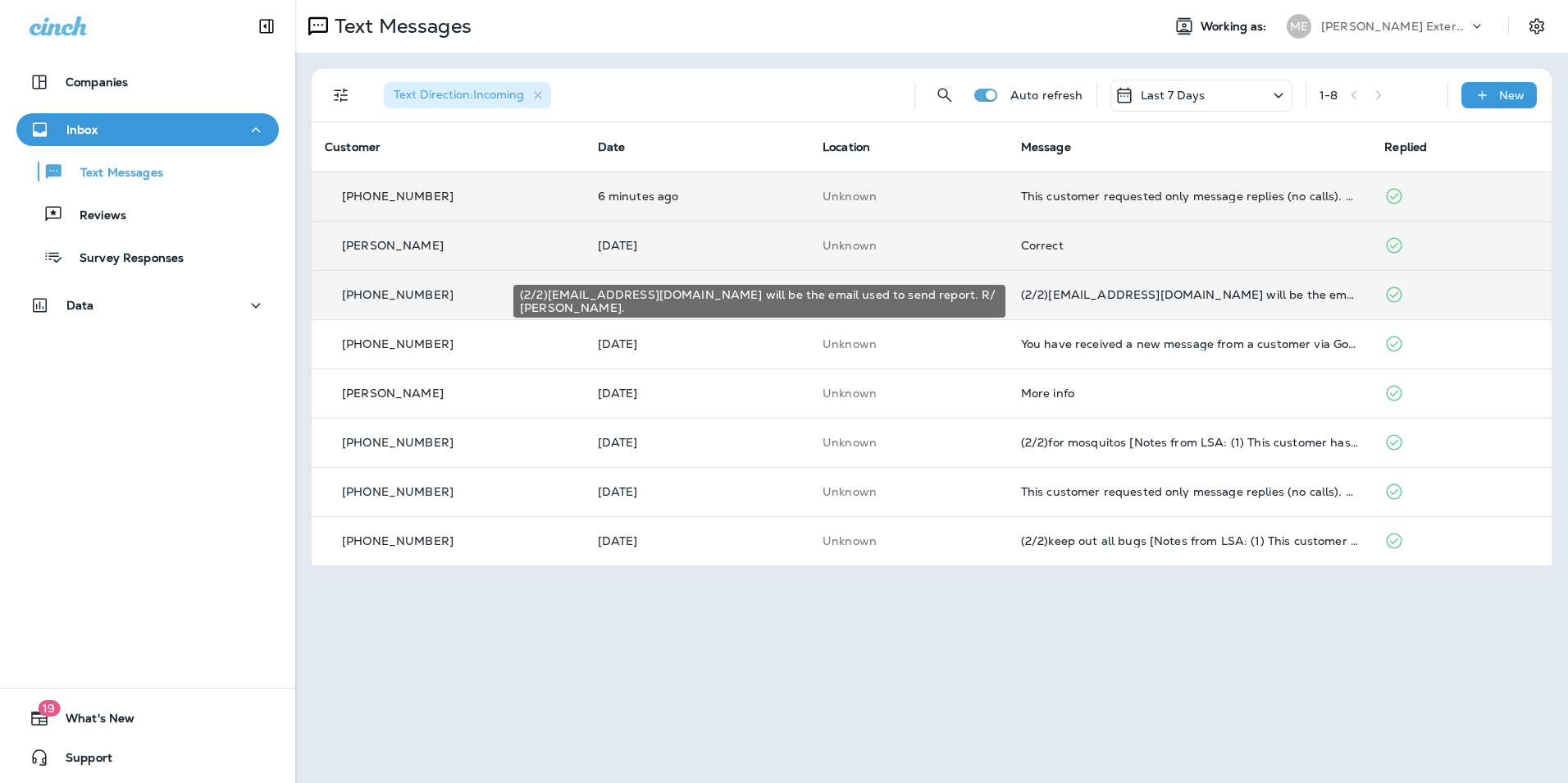
click at [1162, 293] on div "(2/2)[EMAIL_ADDRESS][DOMAIN_NAME] will be the email used to send report. R/ [PE…" at bounding box center [1190, 295] width 338 height 13
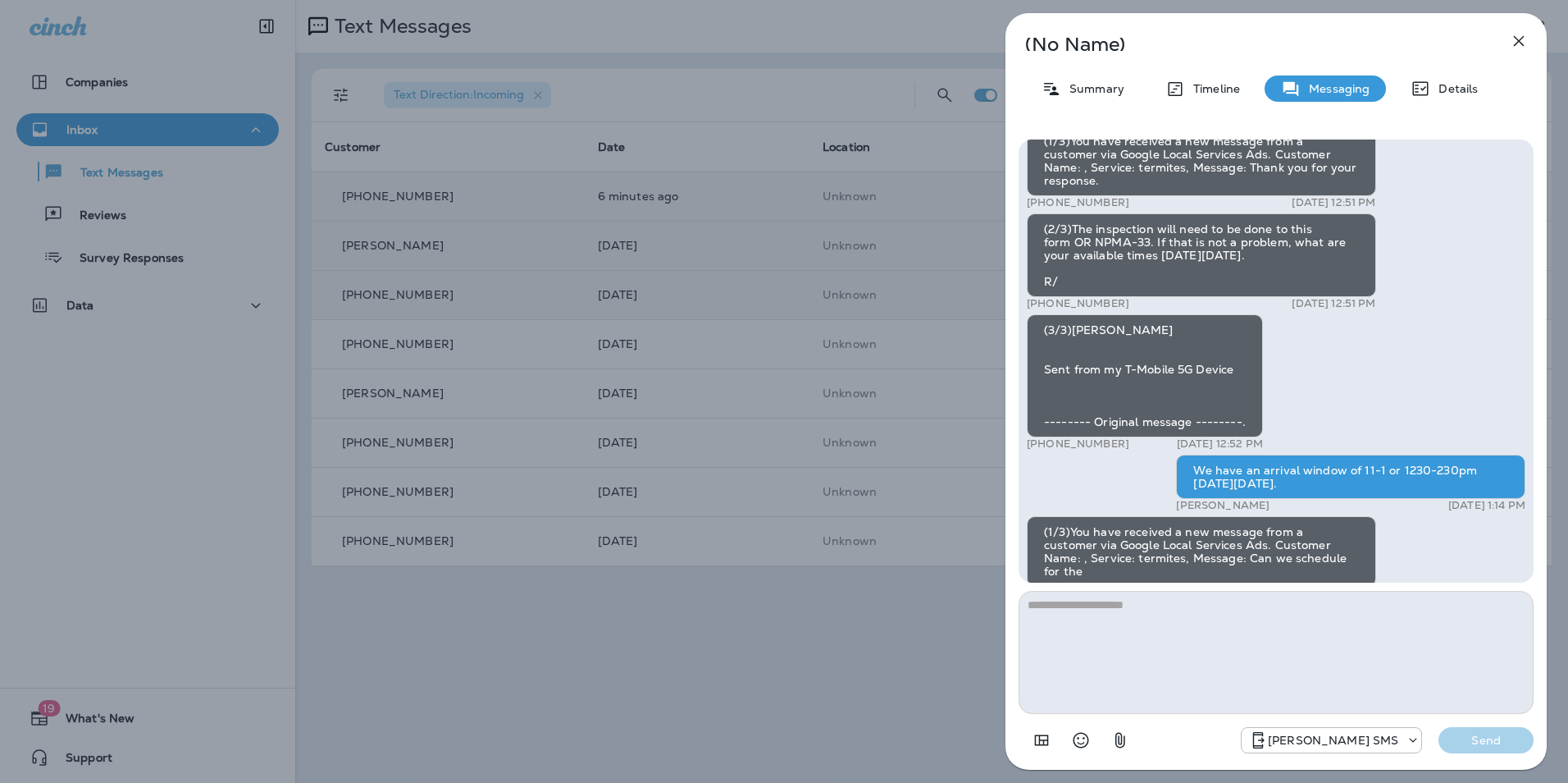
scroll to position [-1230, 0]
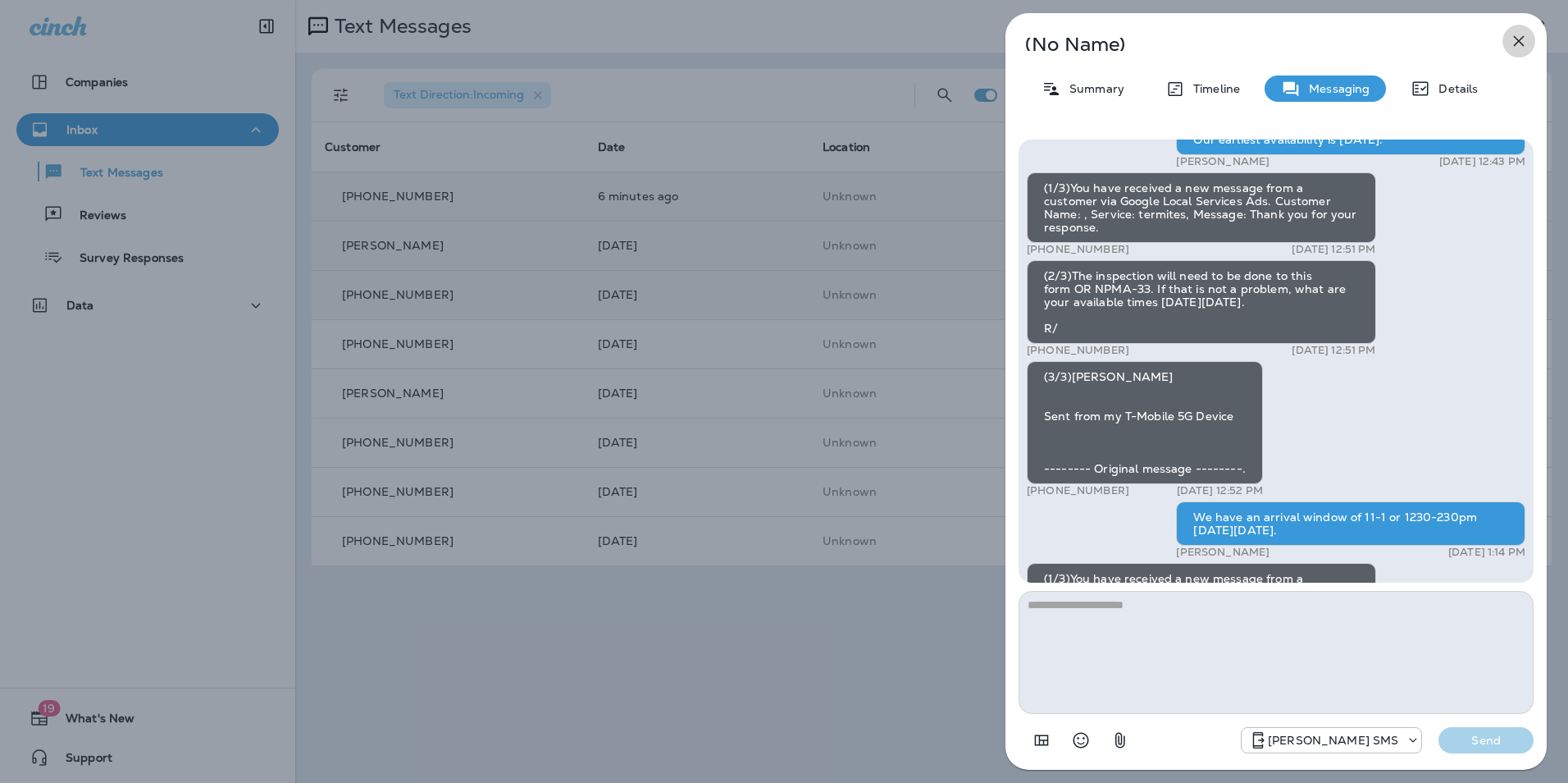
click at [1523, 35] on icon "button" at bounding box center [1519, 41] width 20 height 20
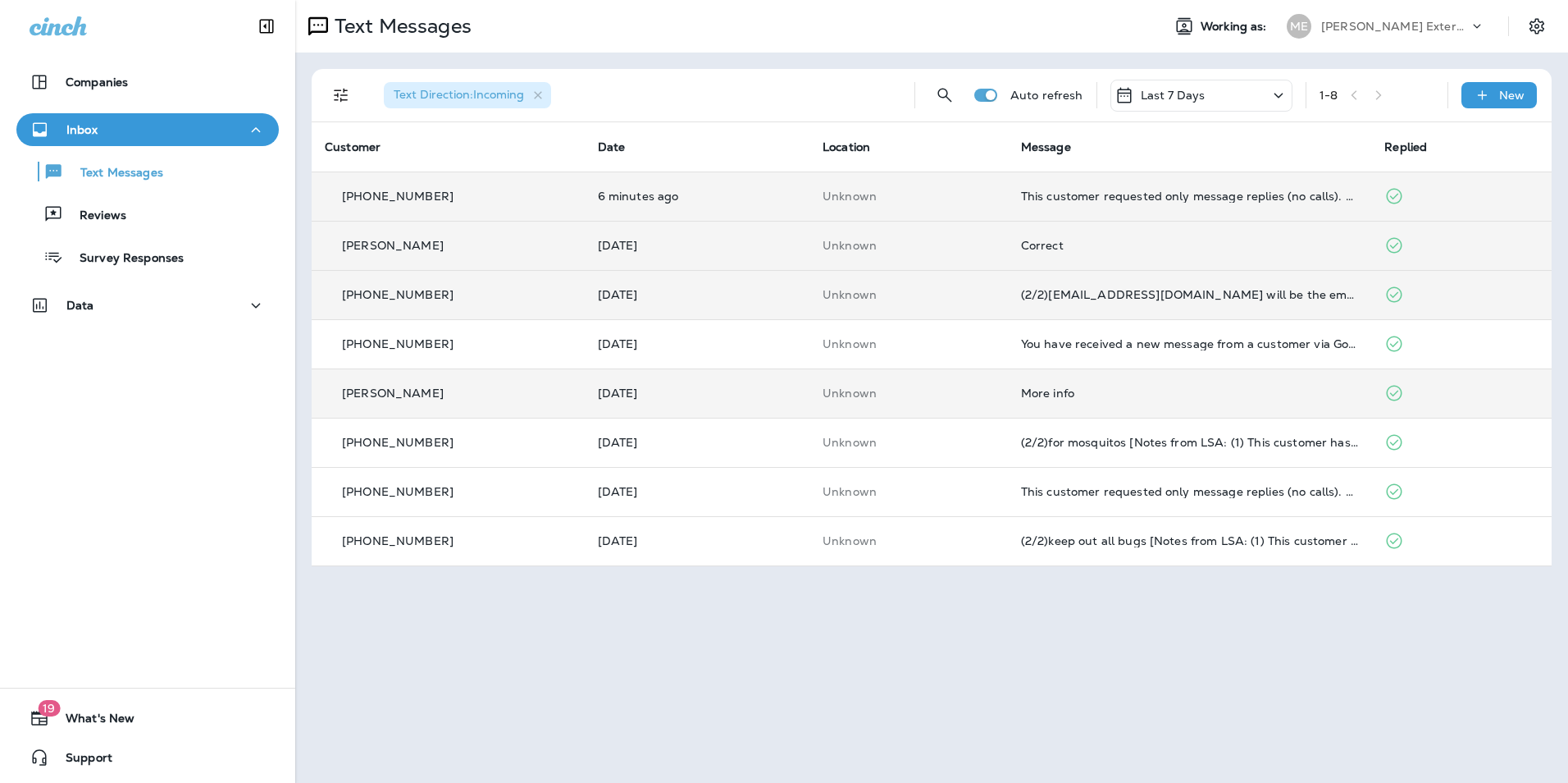
click at [1381, 388] on td at bounding box center [1461, 393] width 180 height 49
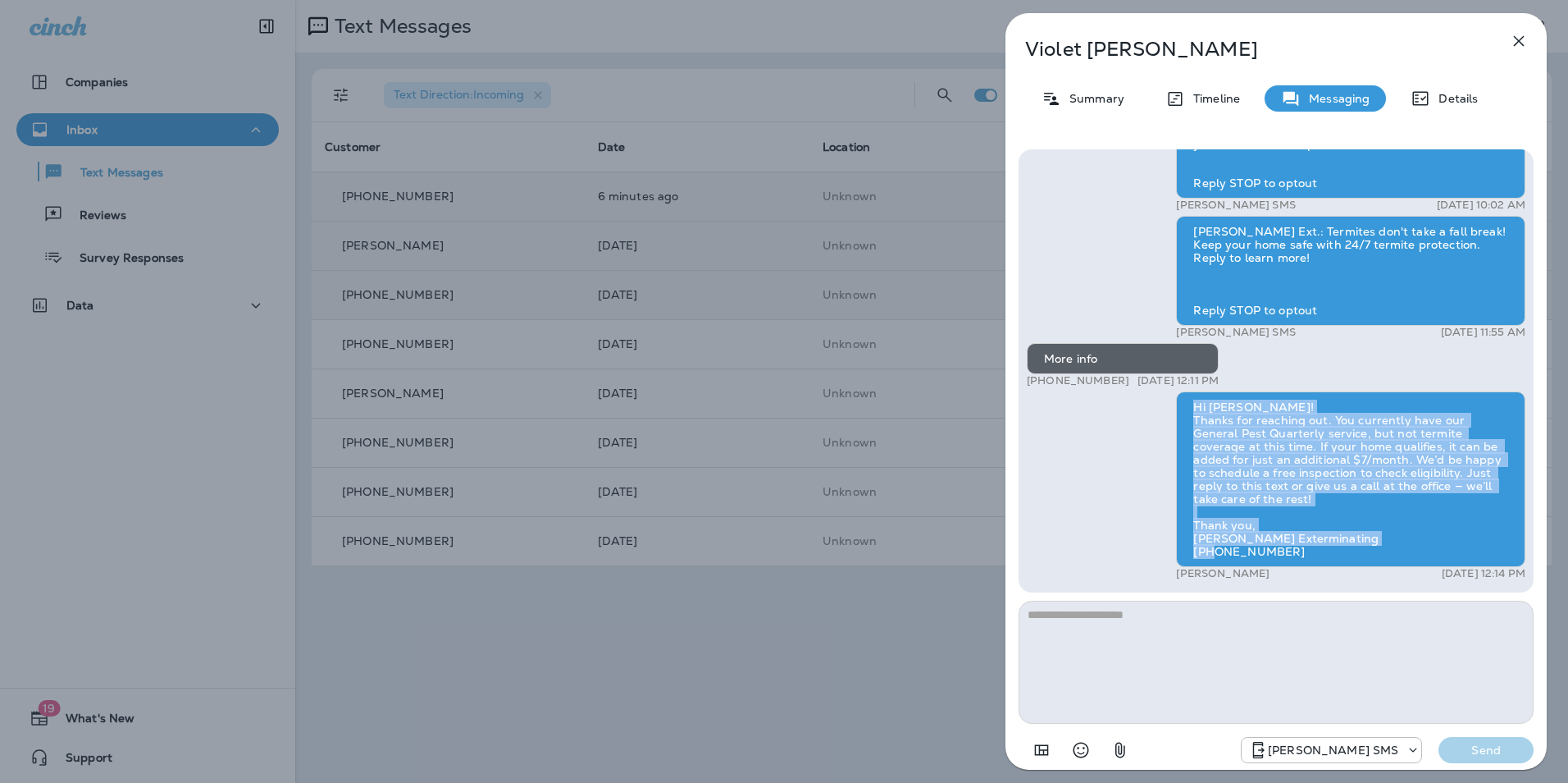
drag, startPoint x: 1299, startPoint y: 549, endPoint x: 1185, endPoint y: 397, distance: 190.0
click at [1185, 397] on div "Hi [PERSON_NAME]! Thanks for reaching out. You currently have our General Pest …" at bounding box center [1351, 478] width 349 height 176
drag, startPoint x: 1185, startPoint y: 397, endPoint x: 1239, endPoint y: 448, distance: 74.3
copy div "Hi [PERSON_NAME]! Thanks for reaching out. You currently have our General Pest …"
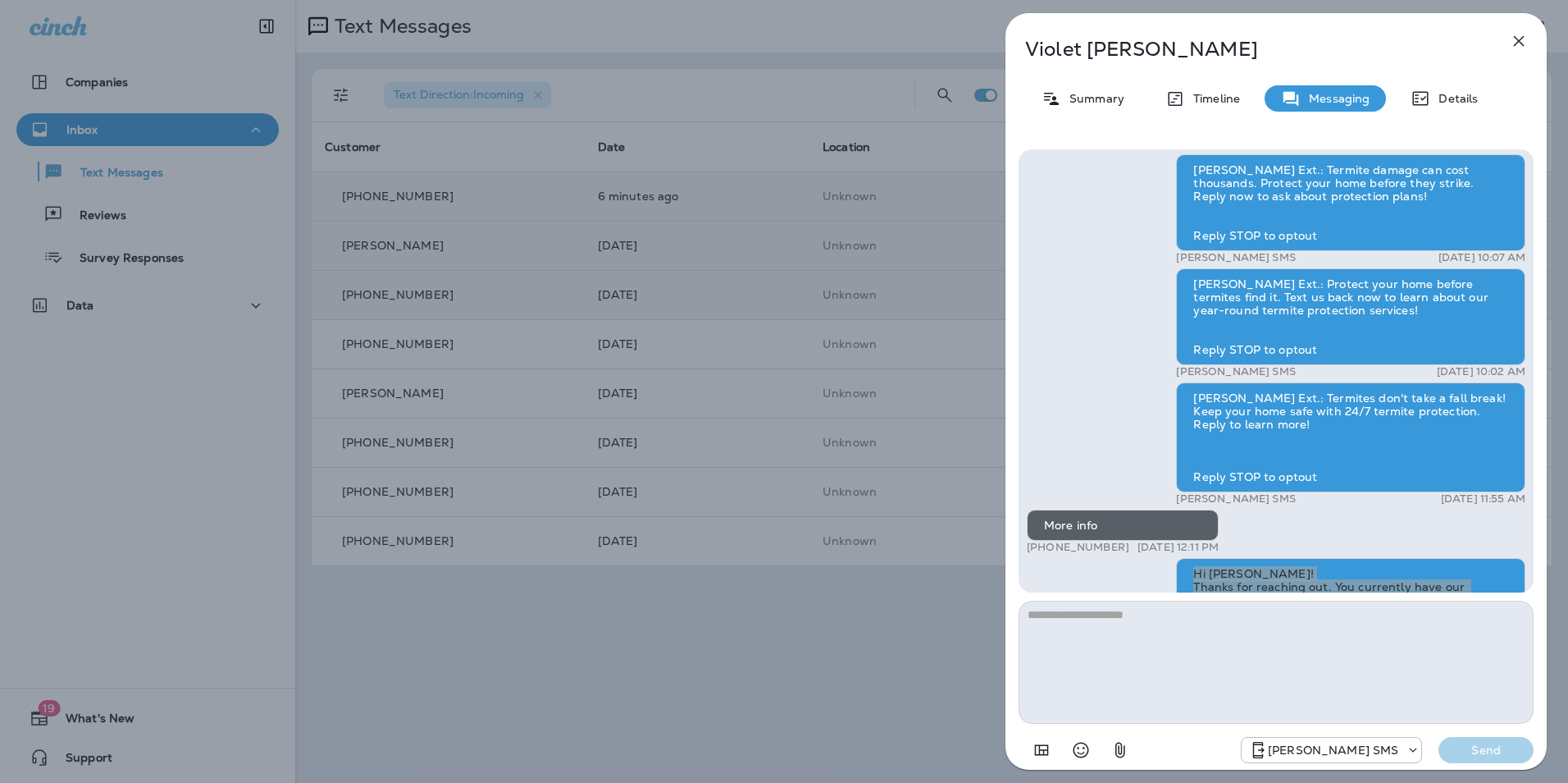
scroll to position [-332, 0]
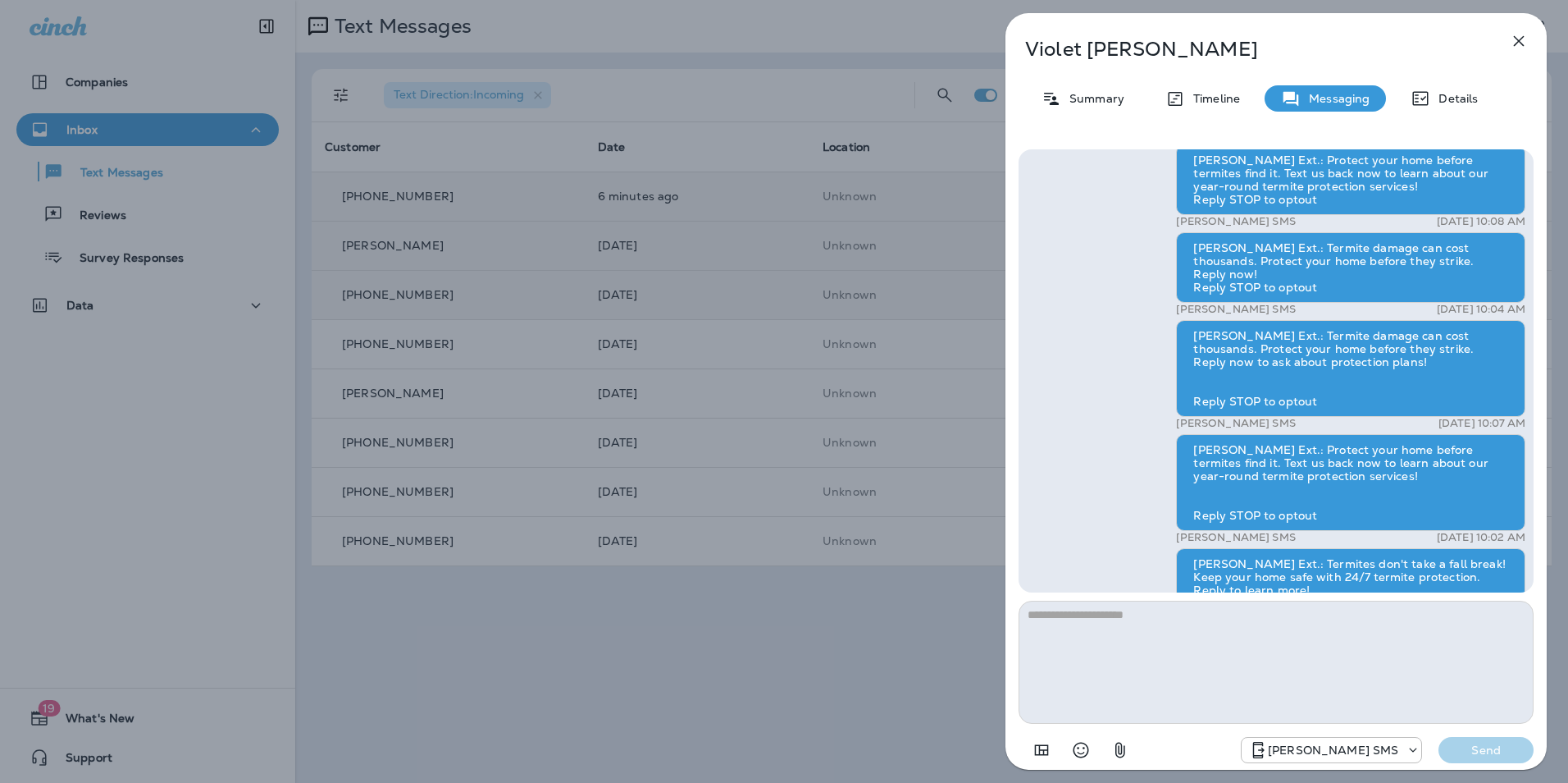
click at [1533, 40] on button "button" at bounding box center [1519, 41] width 33 height 33
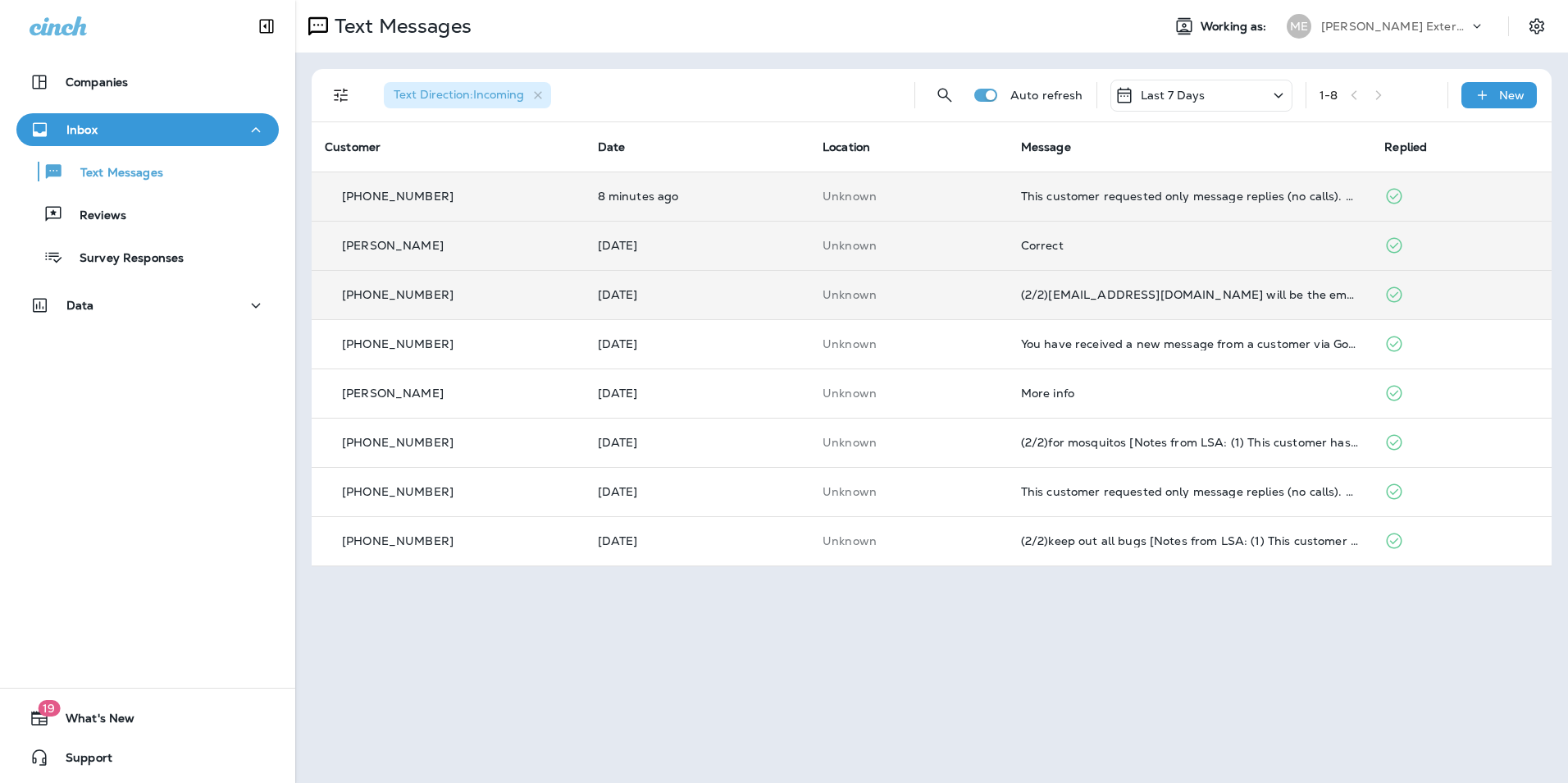
click at [694, 184] on td "8 minutes ago" at bounding box center [696, 196] width 225 height 49
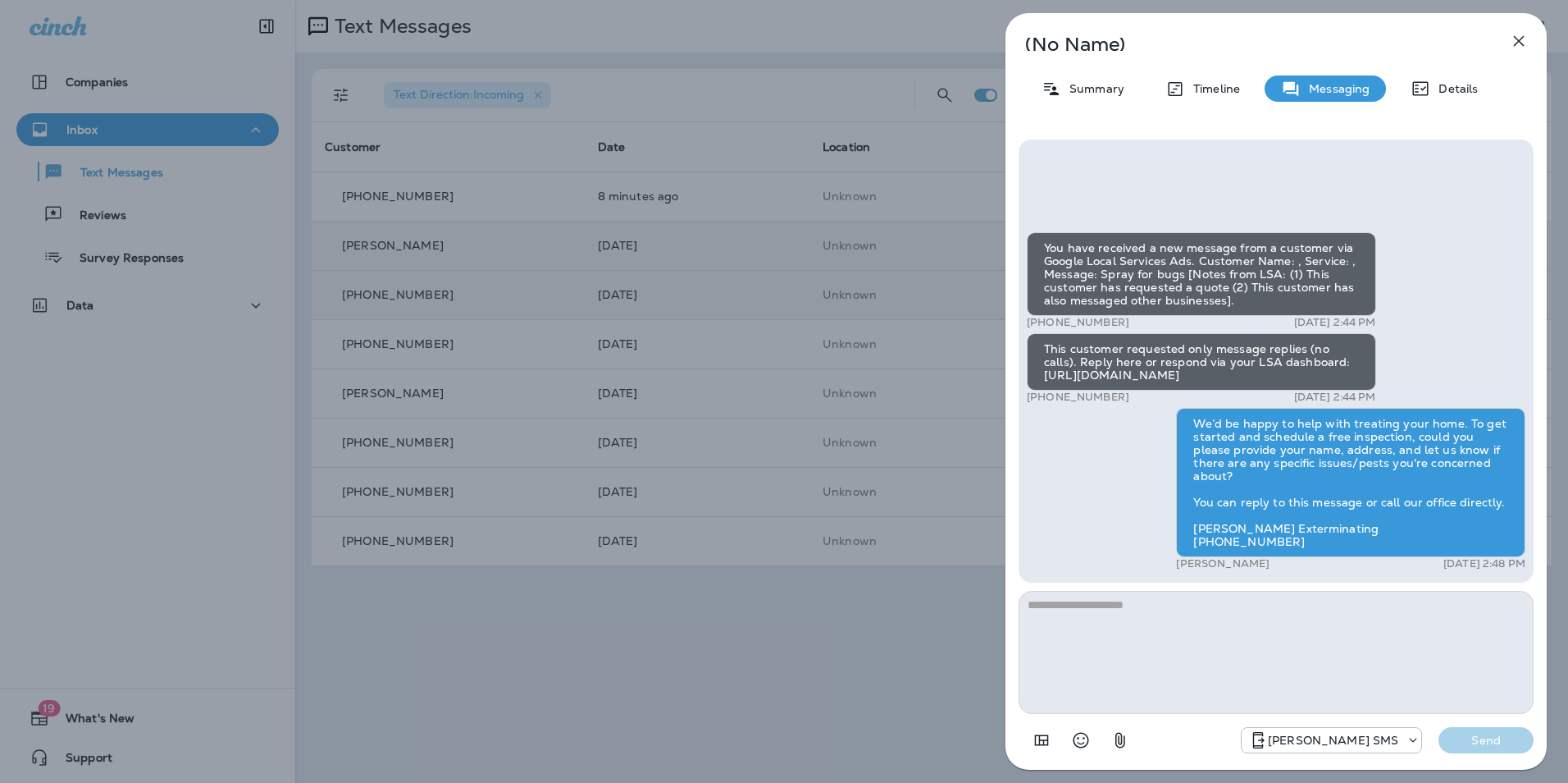
click at [1536, 27] on div "(No Name) Summary Timeline Messaging Details You have received a new message fr…" at bounding box center [1275, 391] width 541 height 757
click at [927, 779] on div "(No Name) Summary Timeline Messaging Details You have received a new message fr…" at bounding box center [784, 391] width 1568 height 783
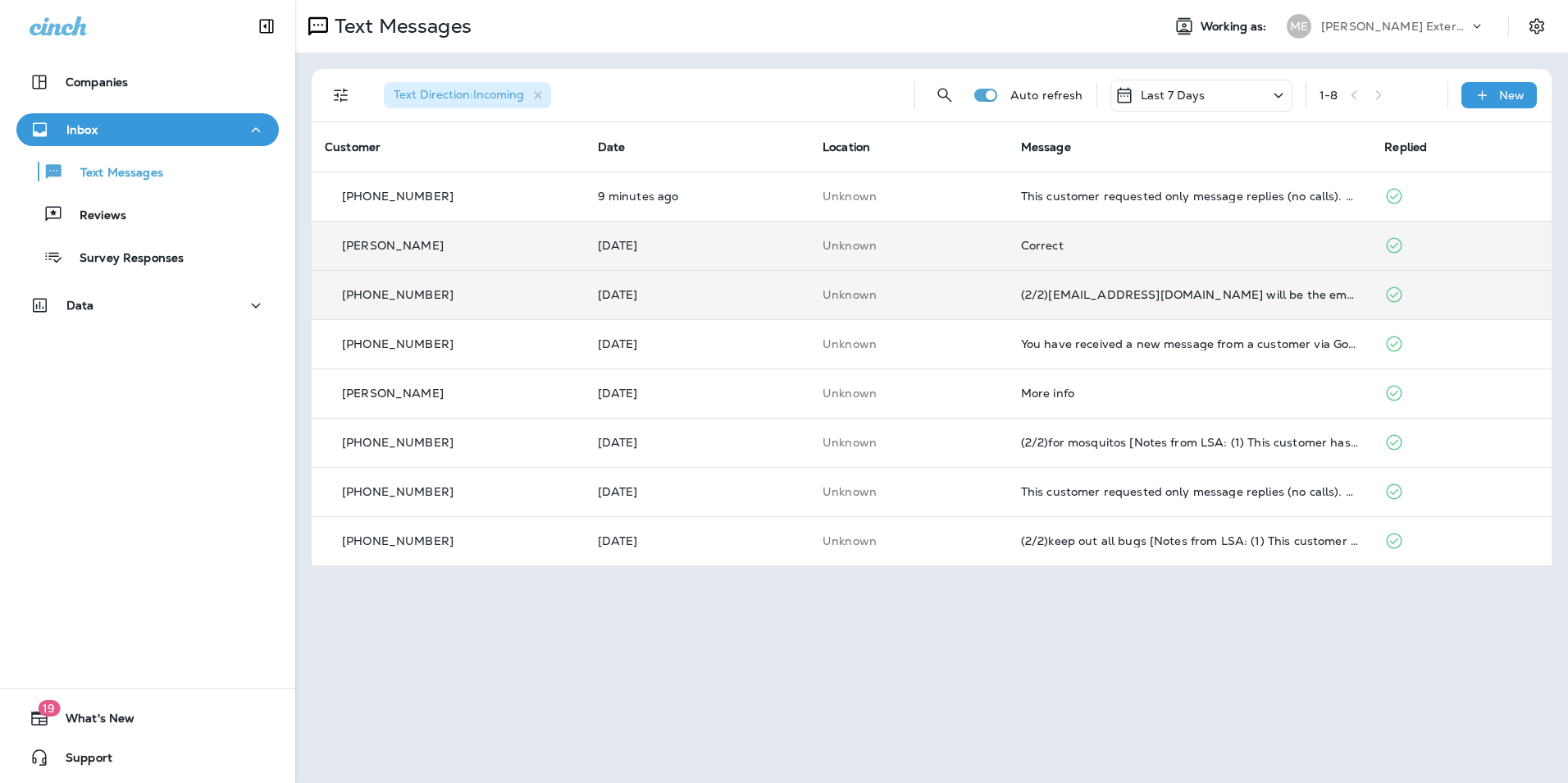
click at [152, 194] on div "Text Messages Reviews Survey Responses" at bounding box center [147, 210] width 263 height 128
click at [156, 170] on p "Text Messages" at bounding box center [113, 173] width 99 height 15
click at [100, 220] on p "Reviews" at bounding box center [94, 216] width 63 height 15
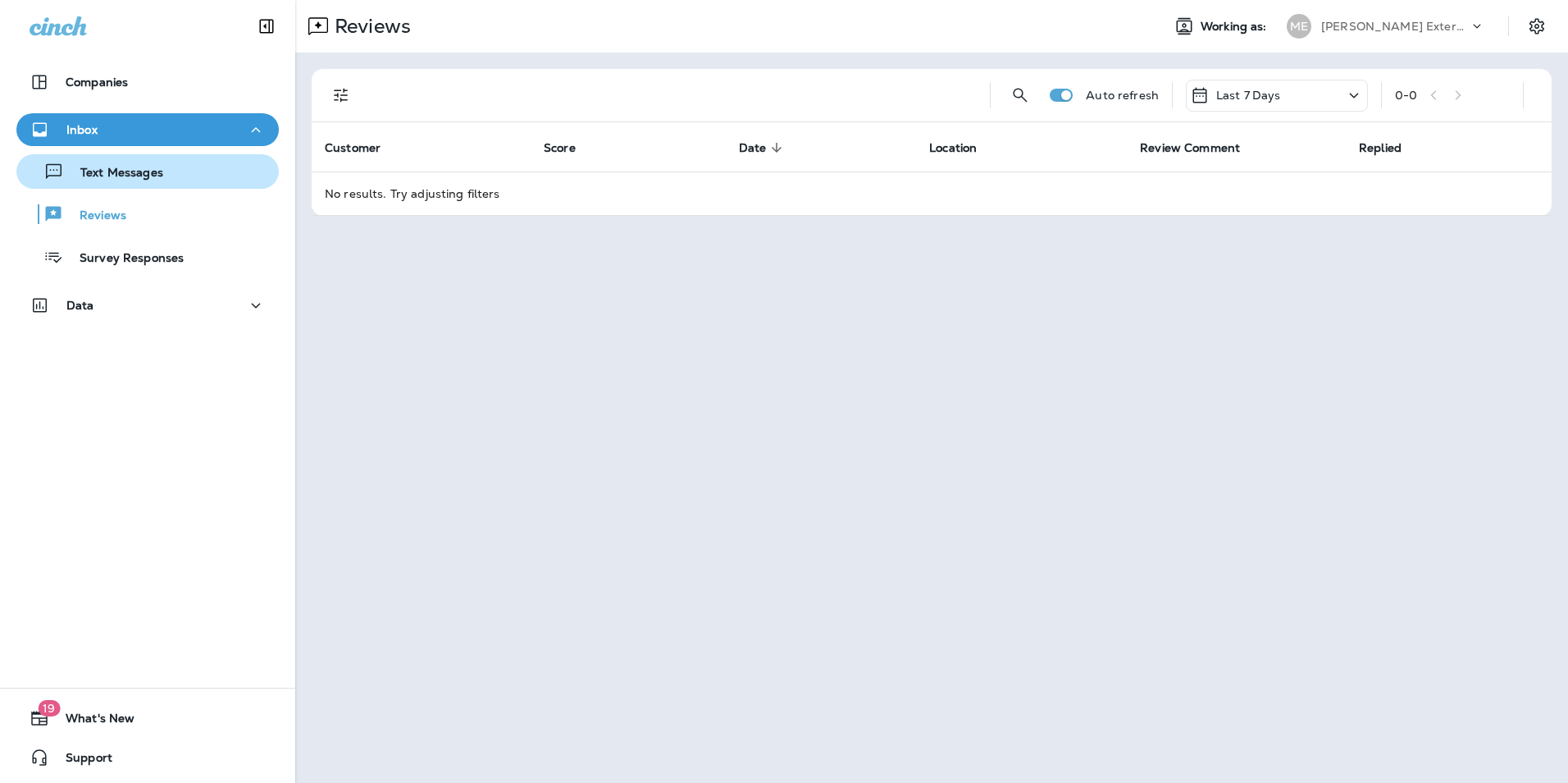
click at [112, 179] on p "Text Messages" at bounding box center [113, 173] width 99 height 15
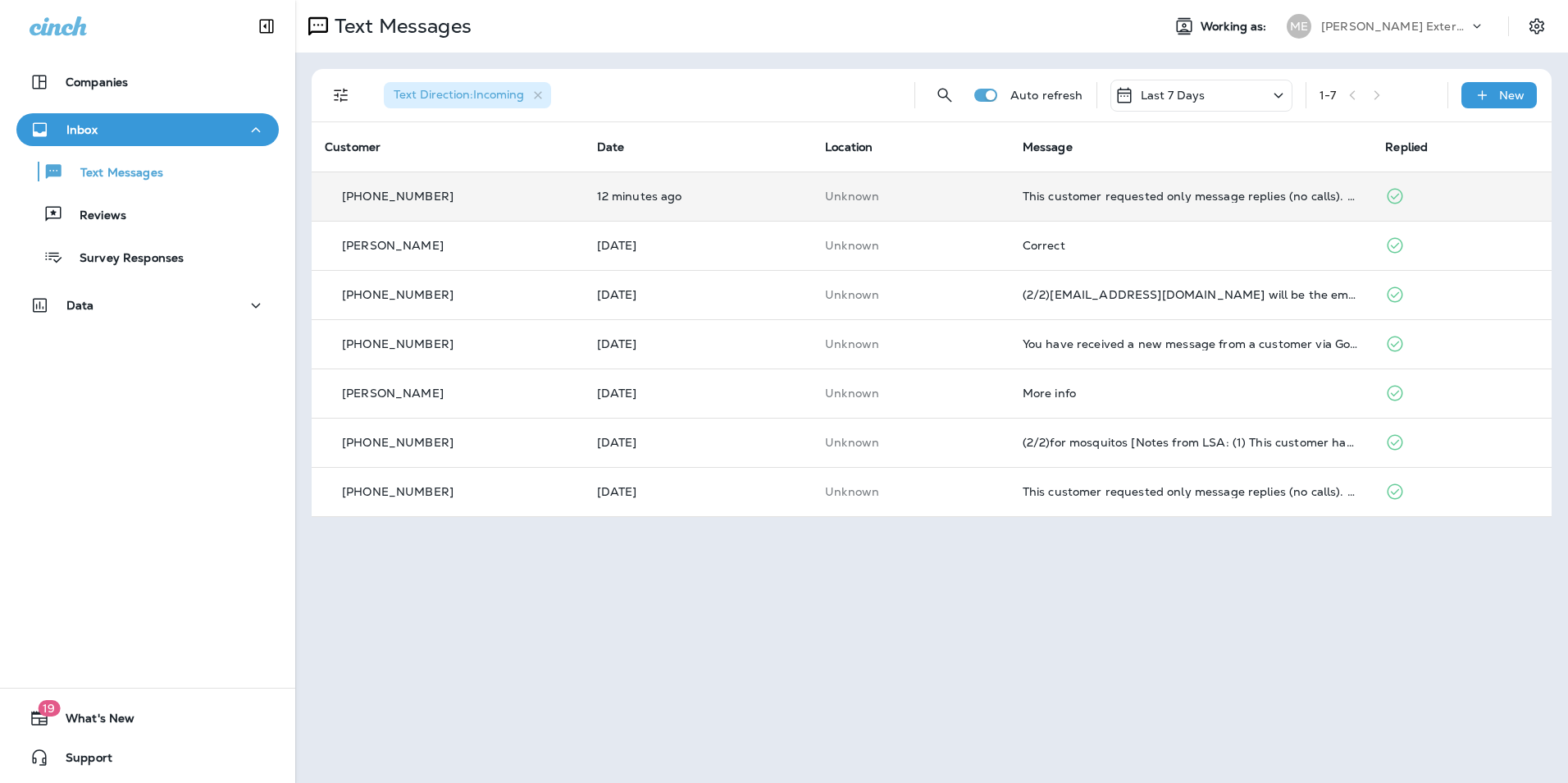
click at [892, 180] on td "Unknown" at bounding box center [910, 196] width 197 height 49
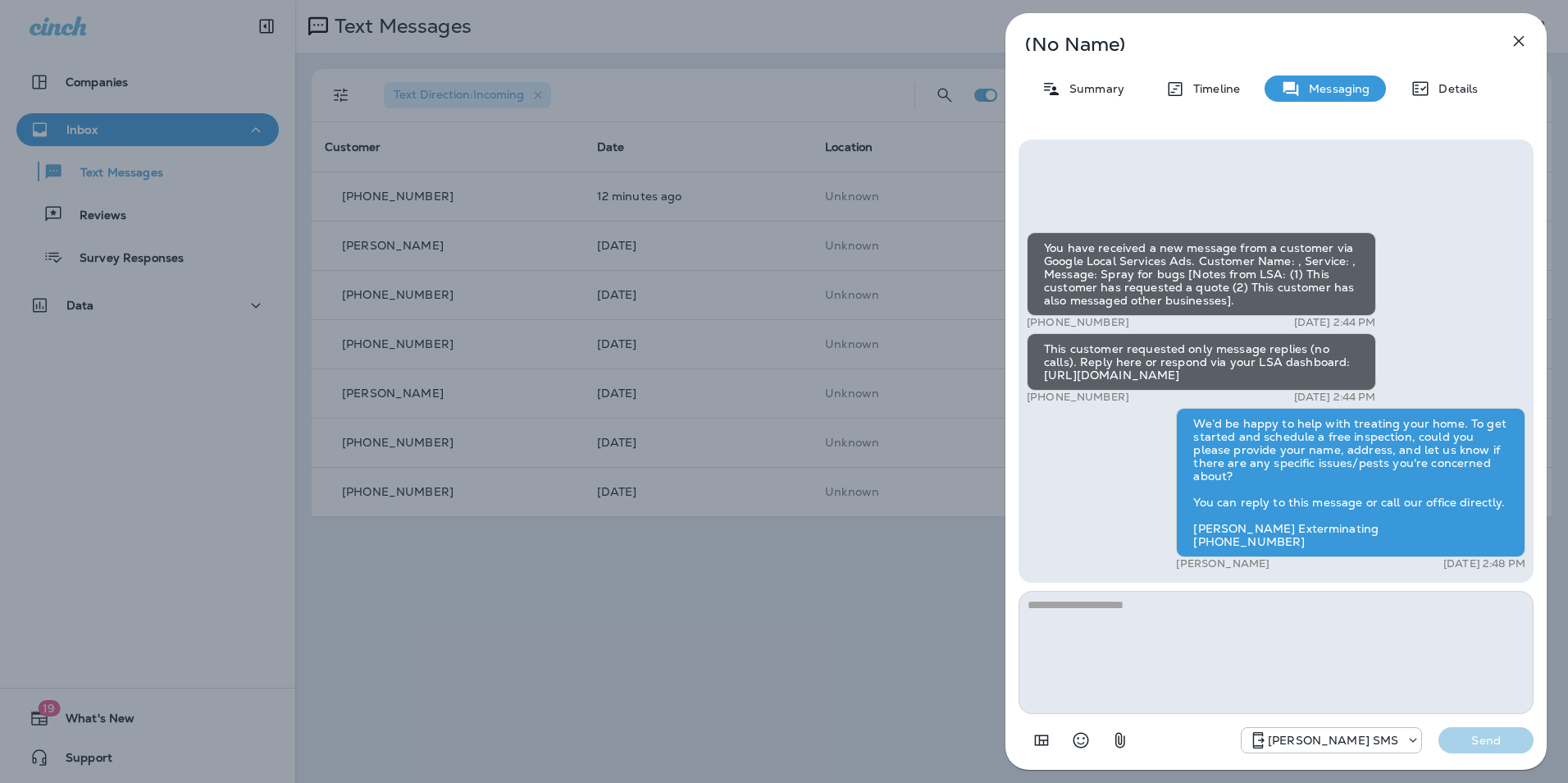
click at [1523, 41] on icon "button" at bounding box center [1519, 41] width 20 height 20
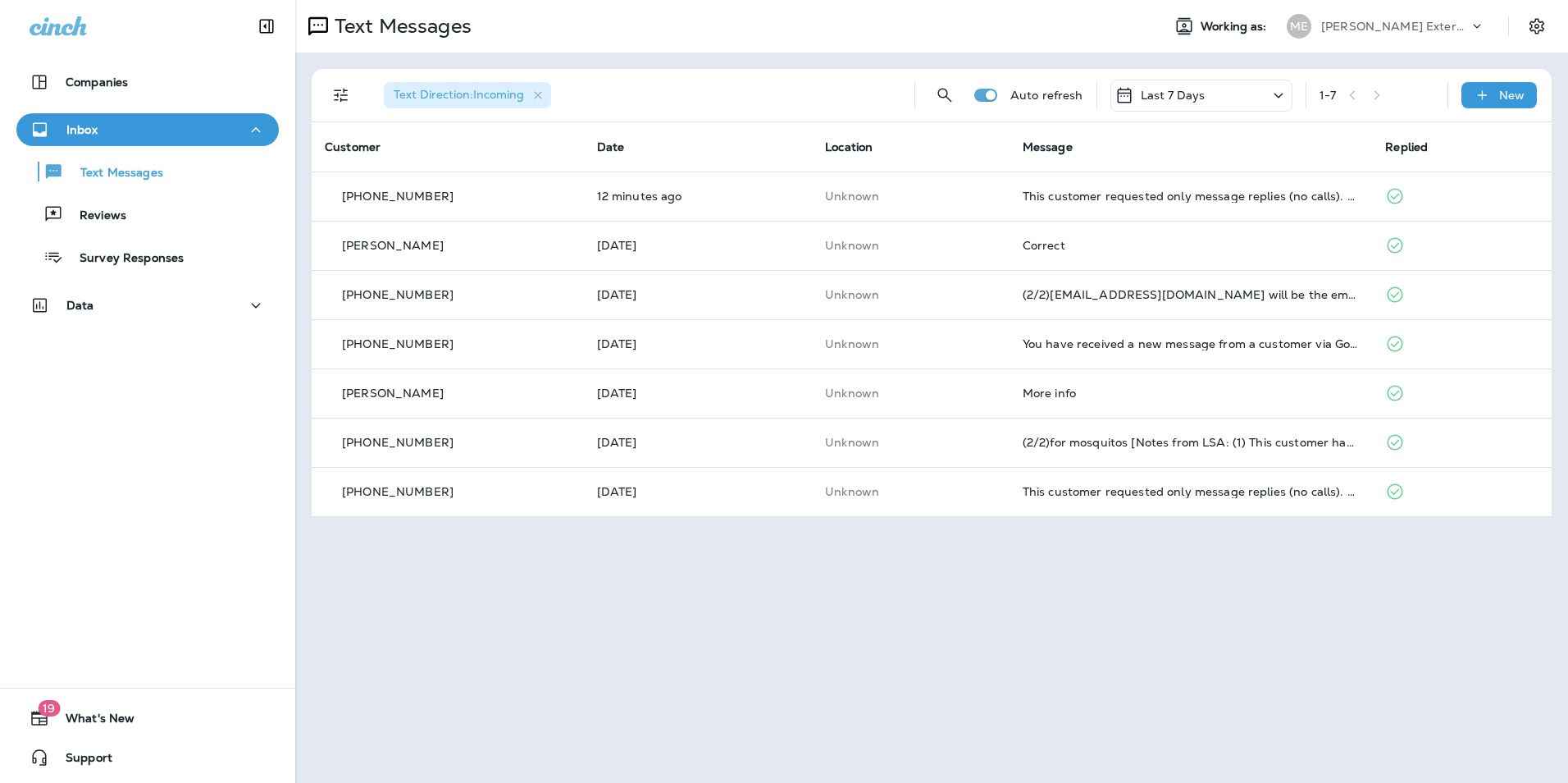
drag, startPoint x: 1525, startPoint y: 0, endPoint x: 834, endPoint y: 647, distance: 946.6
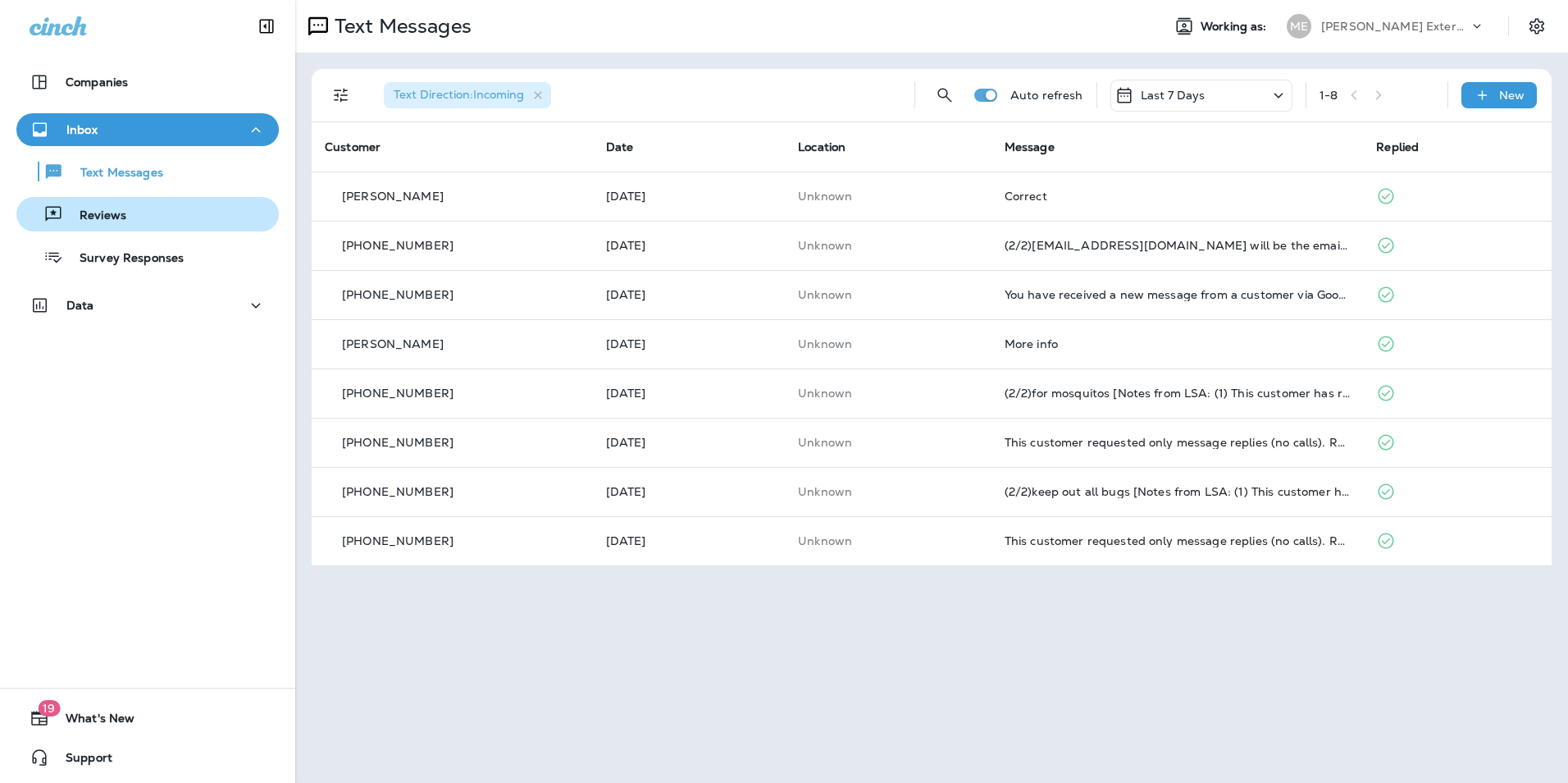
click at [115, 221] on p "Reviews" at bounding box center [94, 216] width 63 height 15
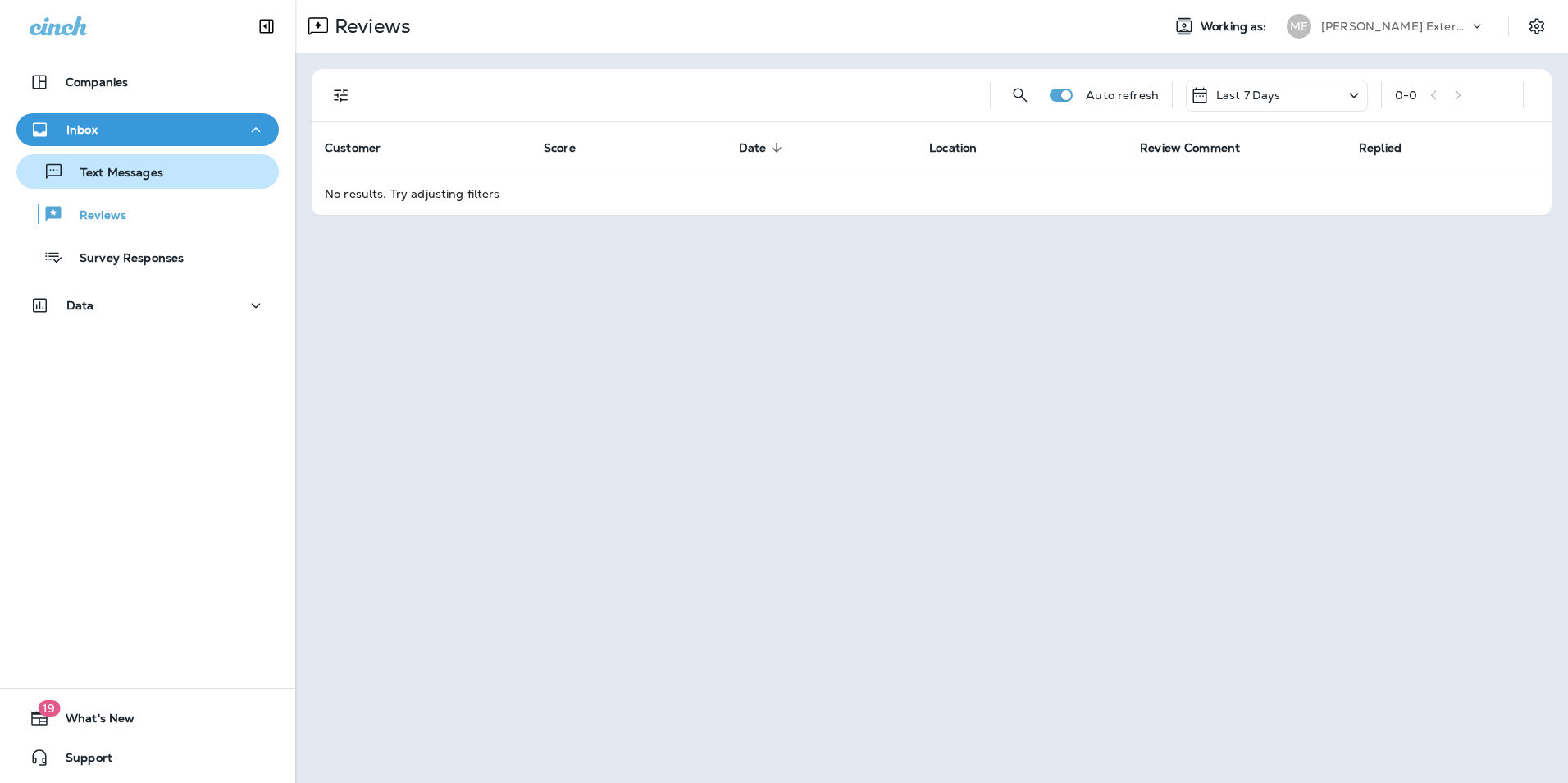
click at [148, 185] on button "Text Messages" at bounding box center [147, 172] width 263 height 35
